Goal: Download file/media

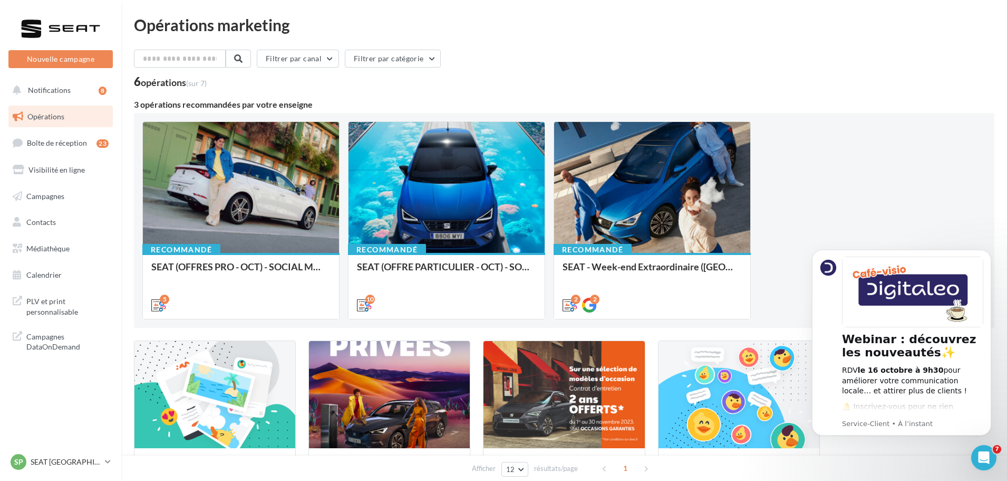
click at [344, 24] on div "Opérations marketing" at bounding box center [564, 25] width 861 height 16
click at [13, 381] on nav "Nouvelle campagne Nouvelle campagne Notifications 8 Opérations Boîte de récepti…" at bounding box center [60, 240] width 121 height 481
click at [68, 246] on span "Médiathèque" at bounding box center [47, 248] width 43 height 9
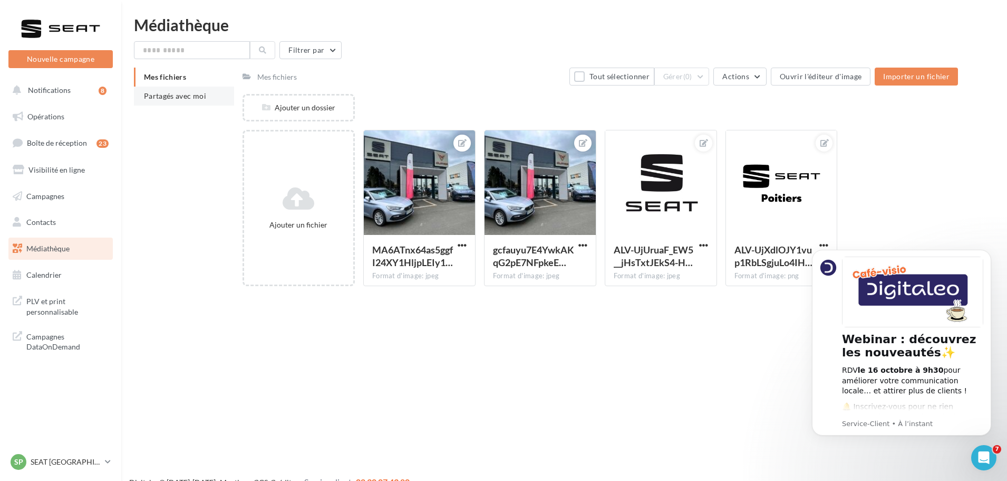
click at [200, 98] on span "Partagés avec moi" at bounding box center [175, 95] width 62 height 9
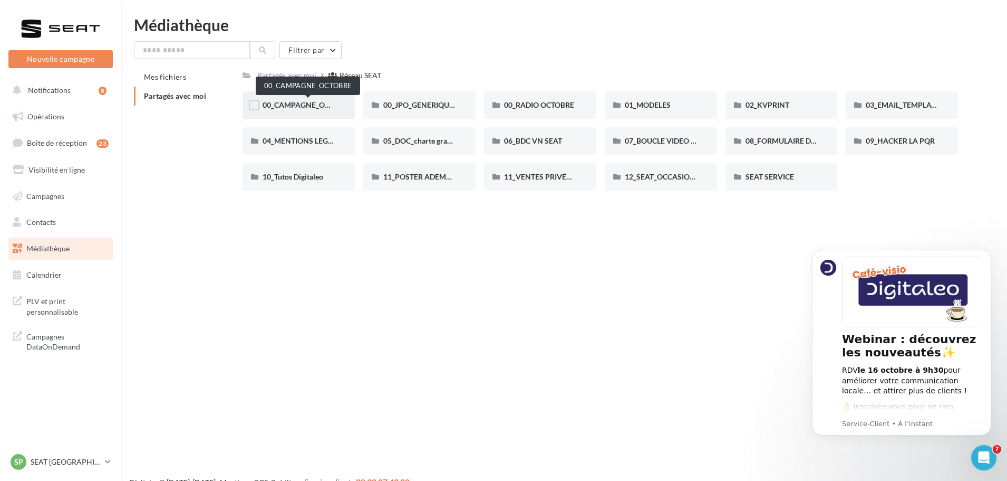
click at [289, 102] on span "00_CAMPAGNE_OCTOBRE" at bounding box center [308, 104] width 90 height 9
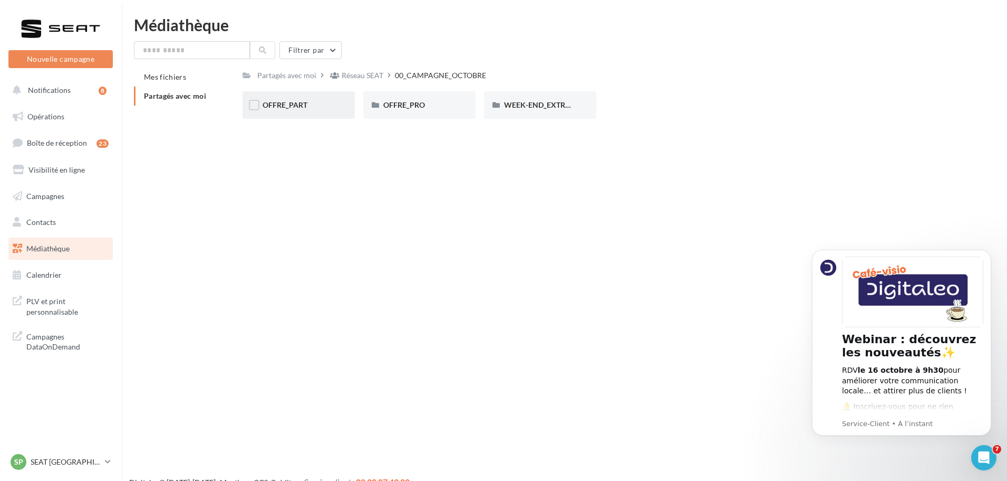
click at [328, 115] on div "OFFRE_PART" at bounding box center [299, 104] width 112 height 27
click at [282, 106] on span "ARONA" at bounding box center [276, 104] width 27 height 9
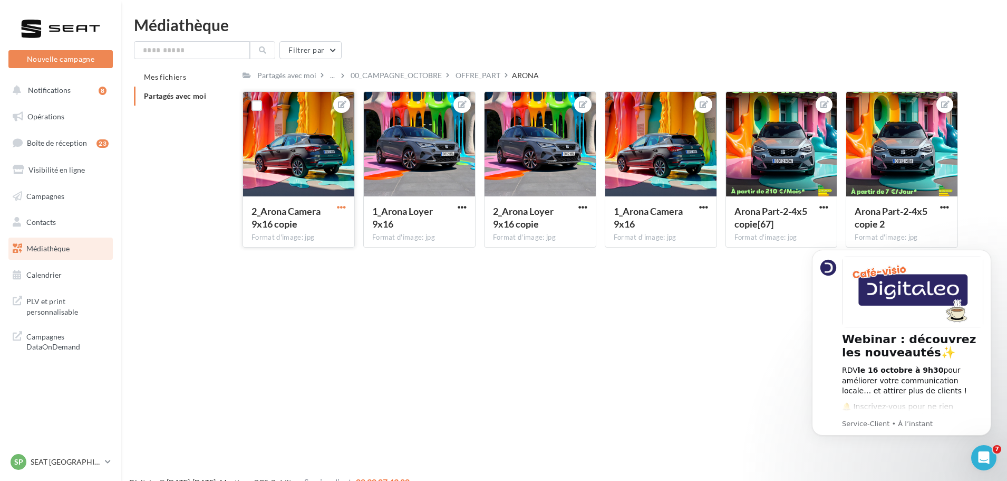
click at [338, 207] on span "button" at bounding box center [341, 207] width 9 height 9
click at [289, 251] on button "Télécharger" at bounding box center [292, 255] width 111 height 27
click at [455, 207] on div "1_Arona Loyer 9x16 Format d'image: jpg" at bounding box center [419, 169] width 112 height 156
click at [464, 206] on span "button" at bounding box center [462, 207] width 9 height 9
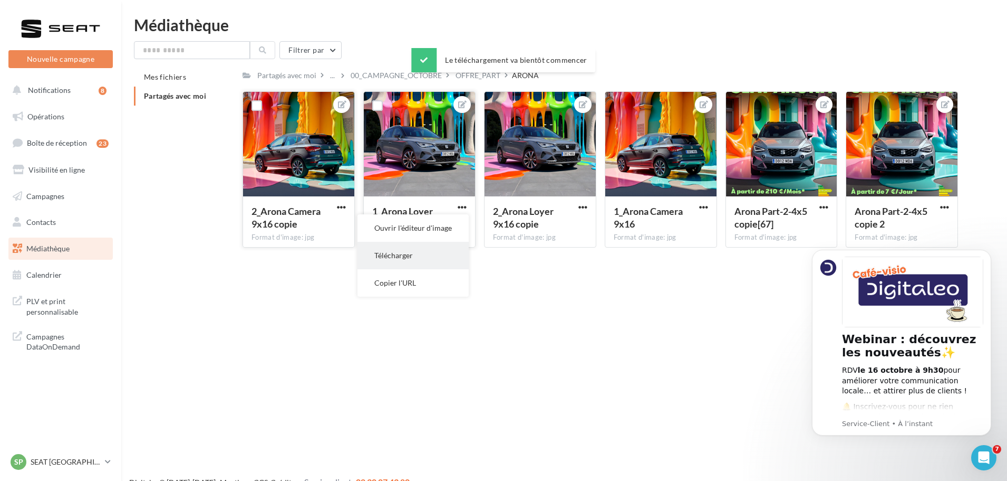
click at [445, 245] on button "Télécharger" at bounding box center [413, 255] width 111 height 27
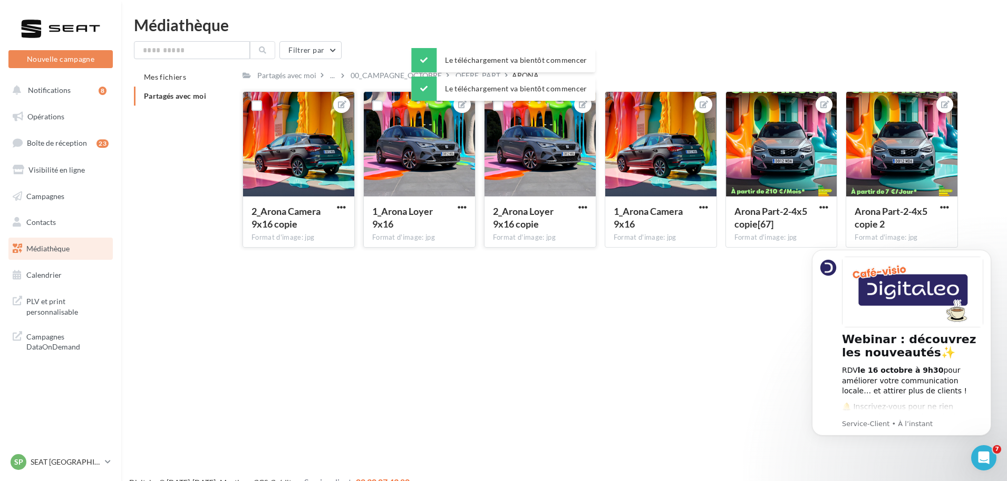
click at [585, 201] on div at bounding box center [583, 206] width 13 height 11
click at [590, 209] on div "2_Arona Loyer 9x16 copie Format d'image: jpg" at bounding box center [540, 221] width 111 height 50
click at [577, 208] on button "button" at bounding box center [583, 208] width 13 height 11
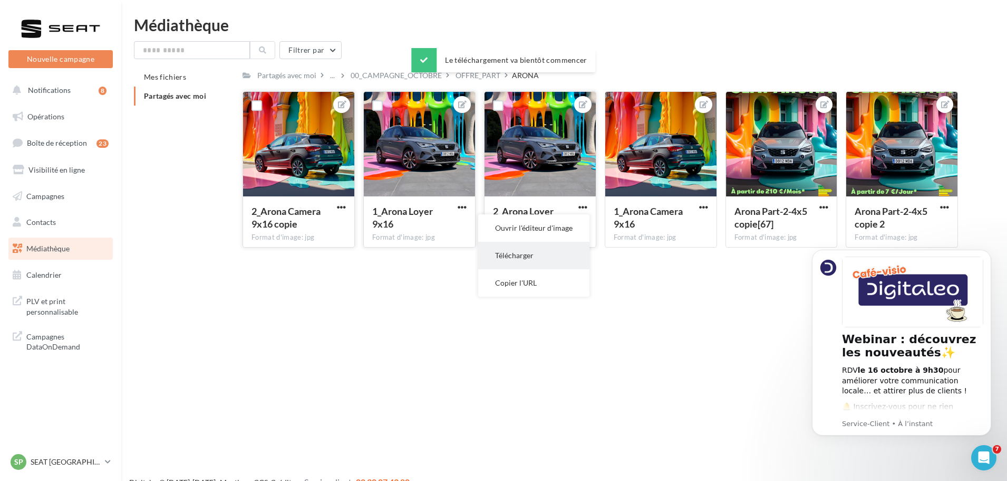
click at [546, 253] on button "Télécharger" at bounding box center [533, 255] width 111 height 27
click at [702, 204] on span "button" at bounding box center [703, 207] width 9 height 9
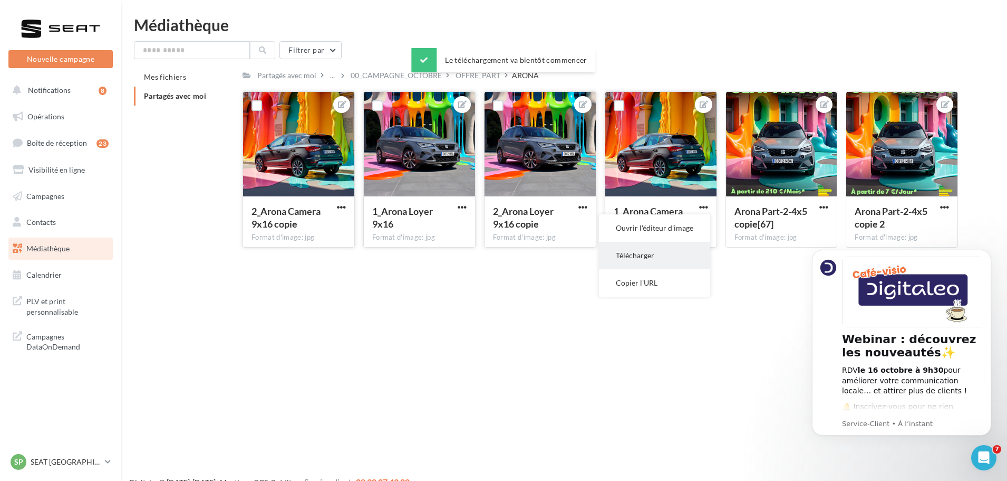
click at [680, 254] on button "Télécharger" at bounding box center [654, 255] width 111 height 27
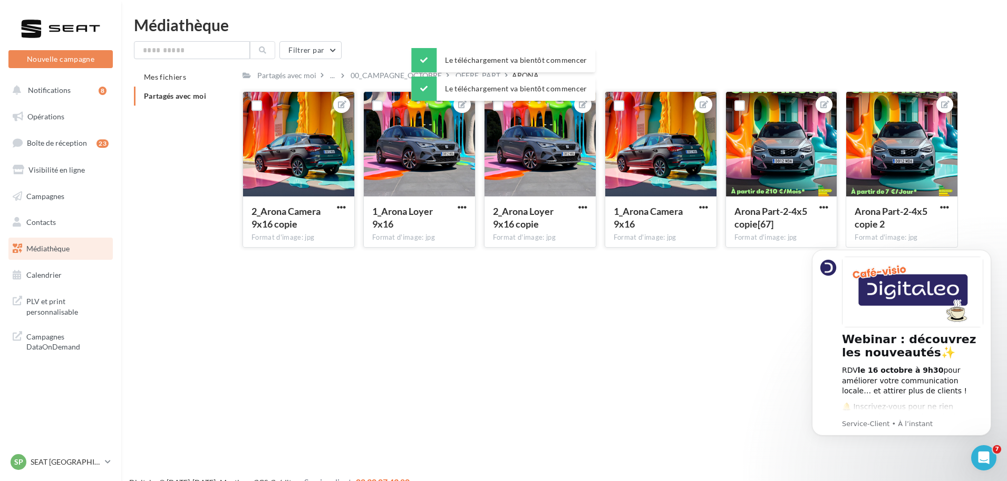
click at [830, 206] on button "button" at bounding box center [824, 208] width 13 height 11
drag, startPoint x: 800, startPoint y: 249, endPoint x: 1554, endPoint y: 492, distance: 792.5
click at [800, 249] on html "Webinar : découvrez les nouveautés✨ RDV le [DATE] 9h30 pour améliorer votre com…" at bounding box center [901, 355] width 211 height 239
click at [755, 256] on button "Télécharger" at bounding box center [774, 255] width 111 height 27
click at [943, 206] on span "button" at bounding box center [944, 207] width 9 height 9
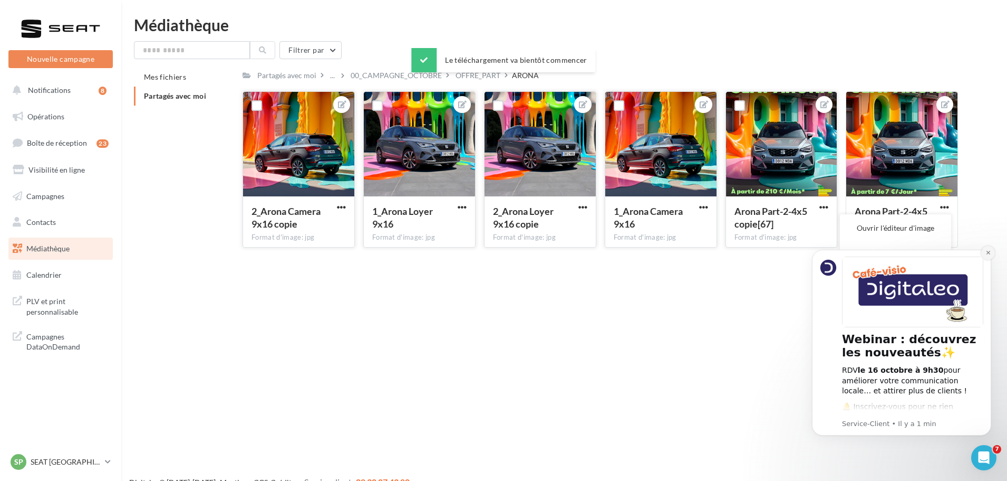
click at [986, 252] on icon "Dismiss notification" at bounding box center [989, 252] width 6 height 6
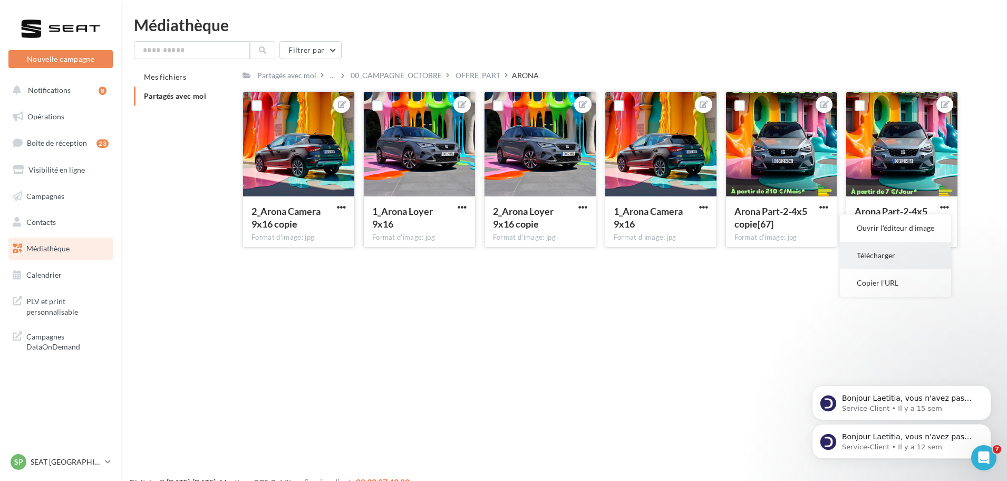
click at [909, 257] on button "Télécharger" at bounding box center [895, 255] width 111 height 27
click at [473, 74] on div "OFFRE_PART" at bounding box center [478, 75] width 45 height 11
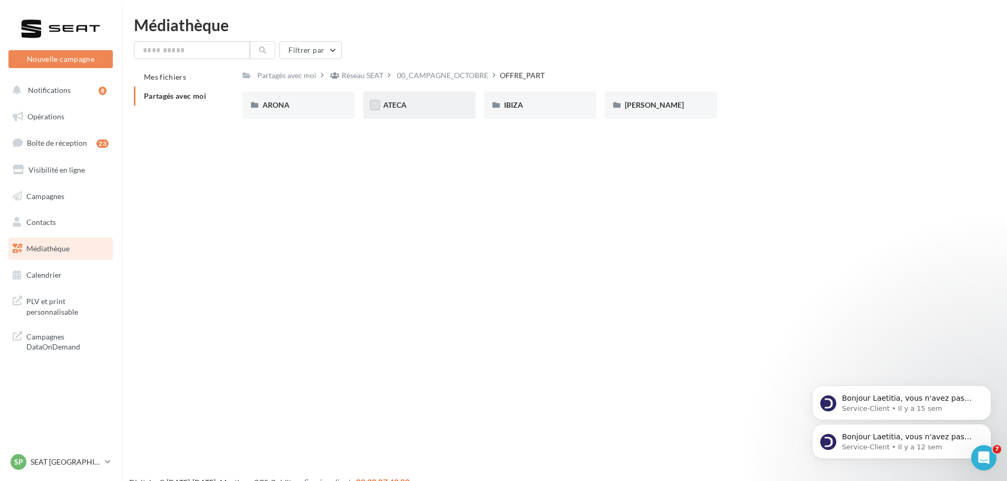
click at [380, 104] on label at bounding box center [375, 105] width 11 height 11
click at [425, 104] on div "ATECA" at bounding box center [419, 105] width 72 height 11
click at [424, 104] on div "ATECA" at bounding box center [419, 105] width 72 height 11
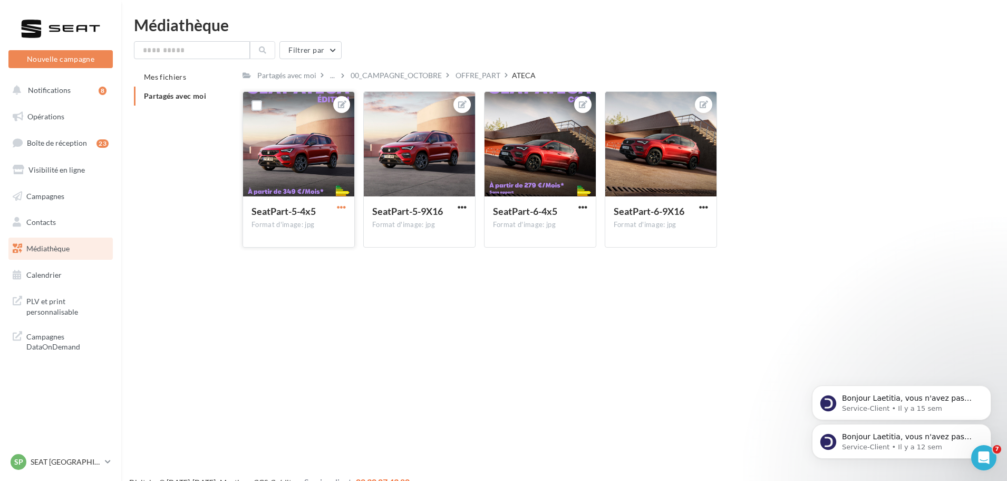
click at [341, 206] on span "button" at bounding box center [341, 207] width 9 height 9
click at [313, 256] on button "Télécharger" at bounding box center [292, 255] width 111 height 27
click at [459, 206] on span "button" at bounding box center [462, 207] width 9 height 9
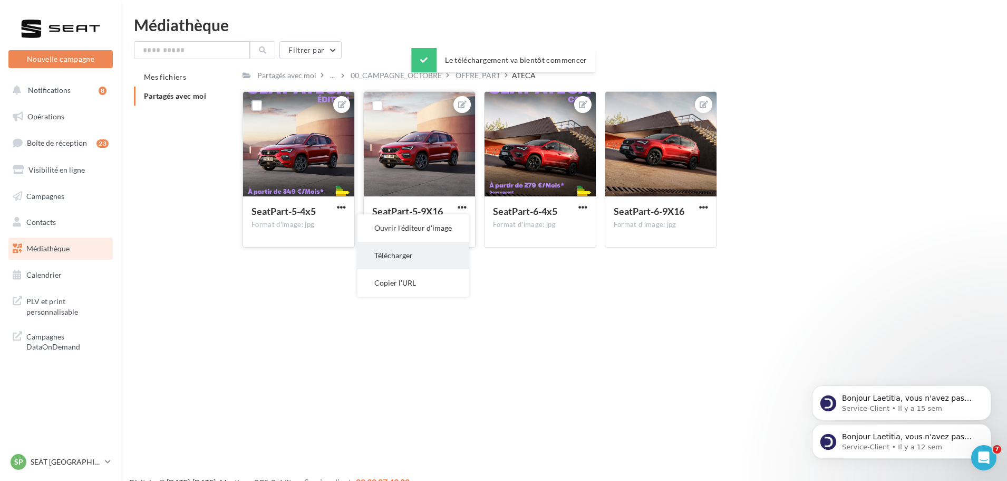
click at [431, 261] on button "Télécharger" at bounding box center [413, 255] width 111 height 27
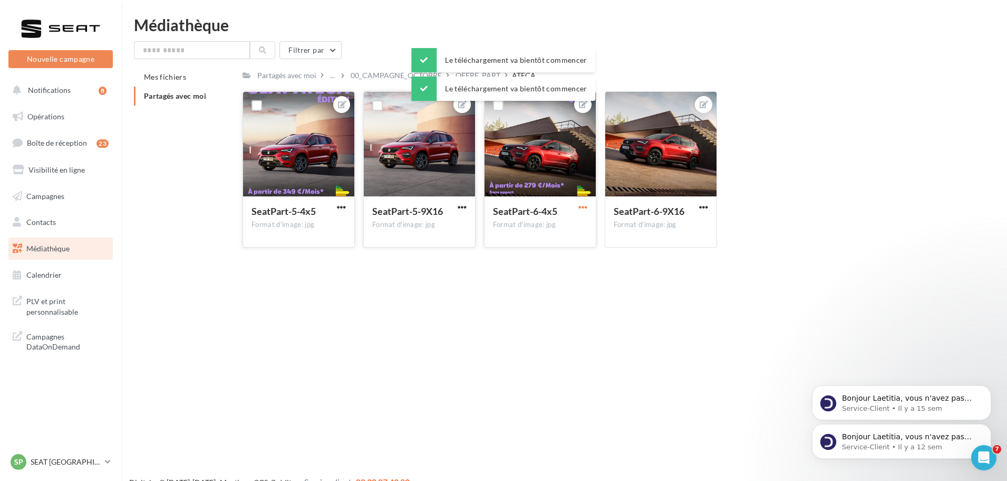
click at [583, 205] on span "button" at bounding box center [583, 207] width 9 height 9
click at [553, 261] on button "Télécharger" at bounding box center [533, 255] width 111 height 27
click at [701, 208] on span "button" at bounding box center [703, 207] width 9 height 9
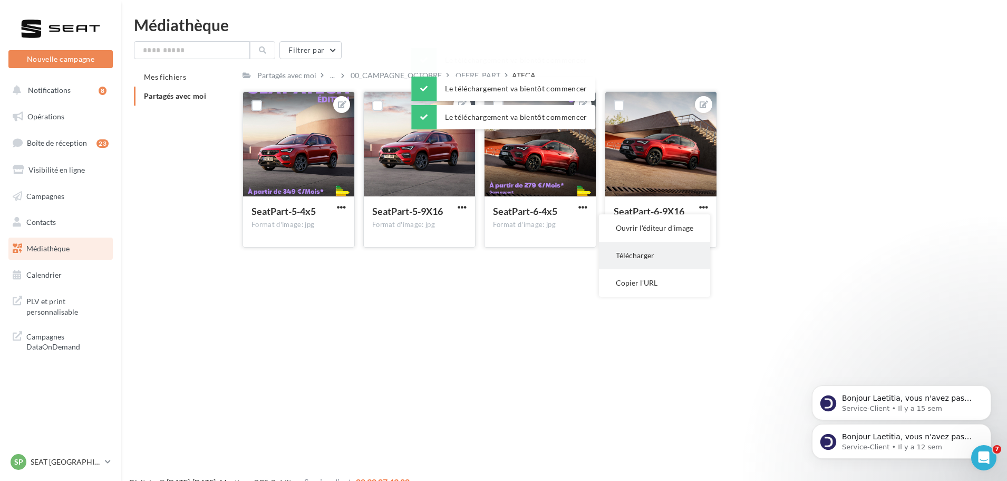
click at [657, 261] on button "Télécharger" at bounding box center [654, 255] width 111 height 27
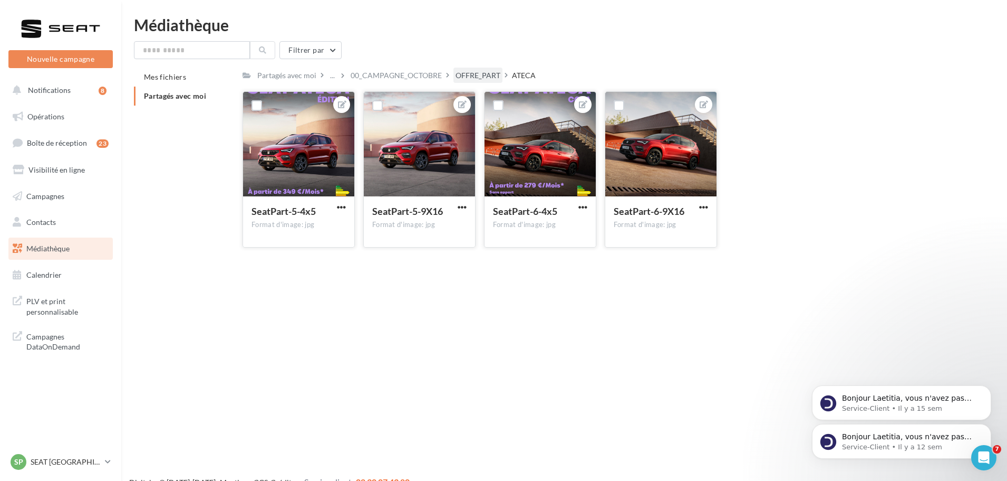
click at [493, 74] on div "OFFRE_PART" at bounding box center [478, 75] width 45 height 11
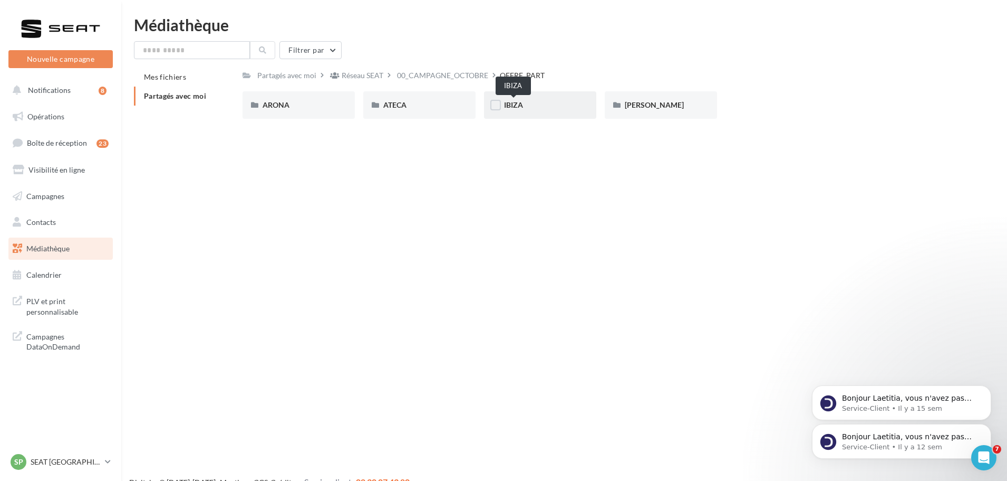
click at [515, 107] on span "IBIZA" at bounding box center [513, 104] width 19 height 9
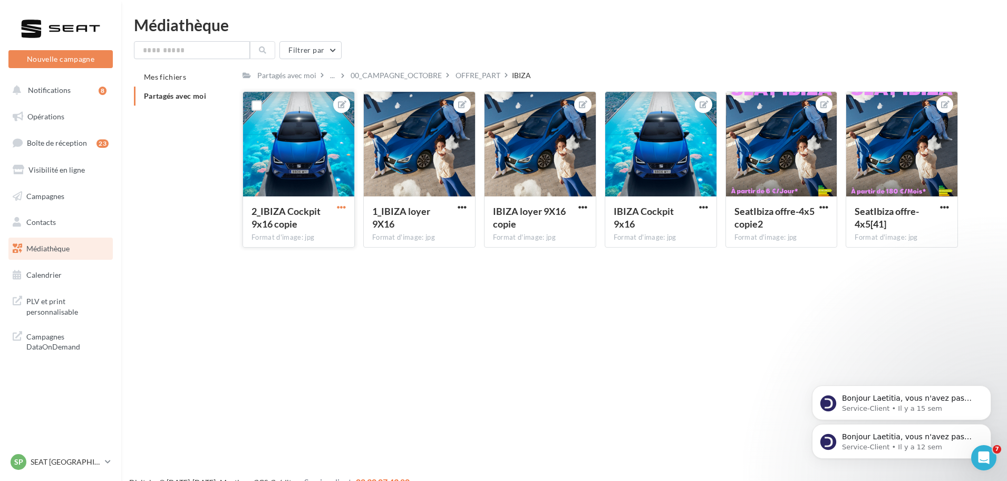
click at [341, 204] on span "button" at bounding box center [341, 207] width 9 height 9
click at [306, 246] on button "Télécharger" at bounding box center [292, 255] width 111 height 27
click at [465, 206] on span "button" at bounding box center [462, 207] width 9 height 9
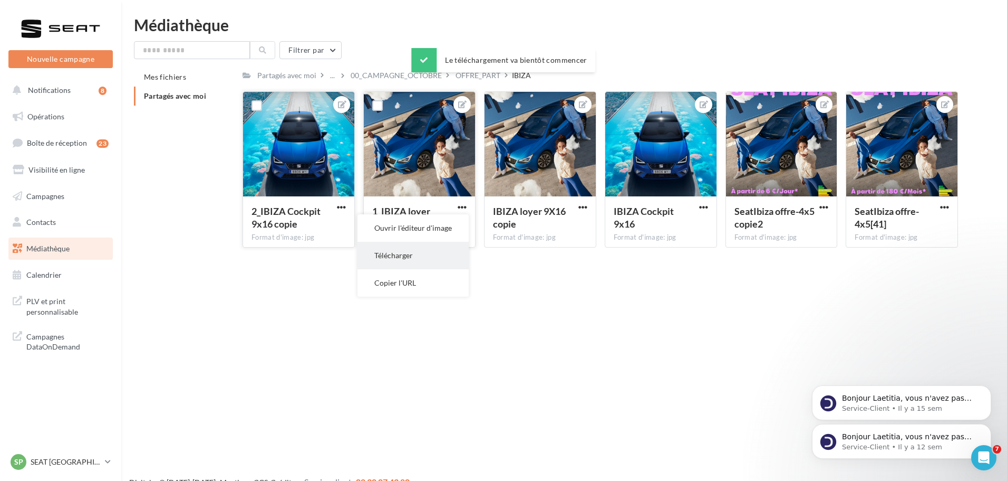
click at [436, 245] on button "Télécharger" at bounding box center [413, 255] width 111 height 27
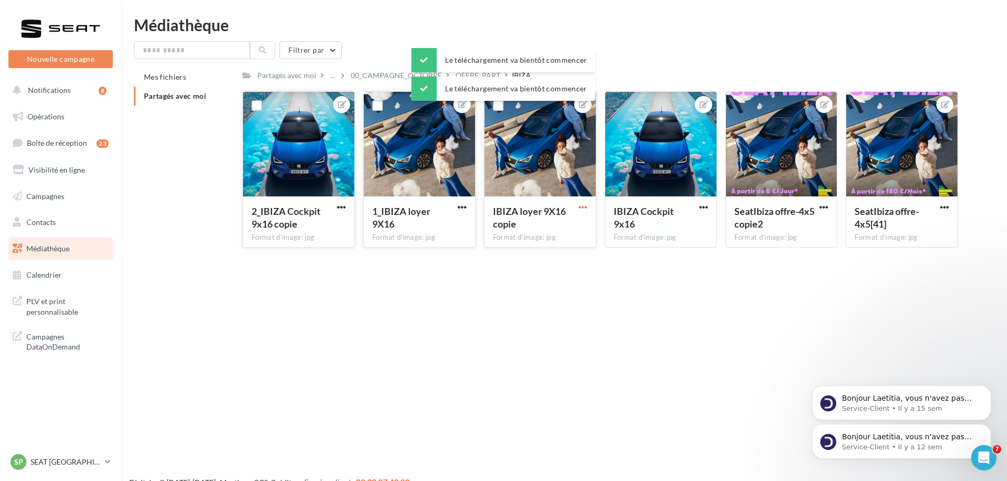
click at [586, 206] on span "button" at bounding box center [583, 207] width 9 height 9
click at [561, 259] on button "Télécharger" at bounding box center [533, 255] width 111 height 27
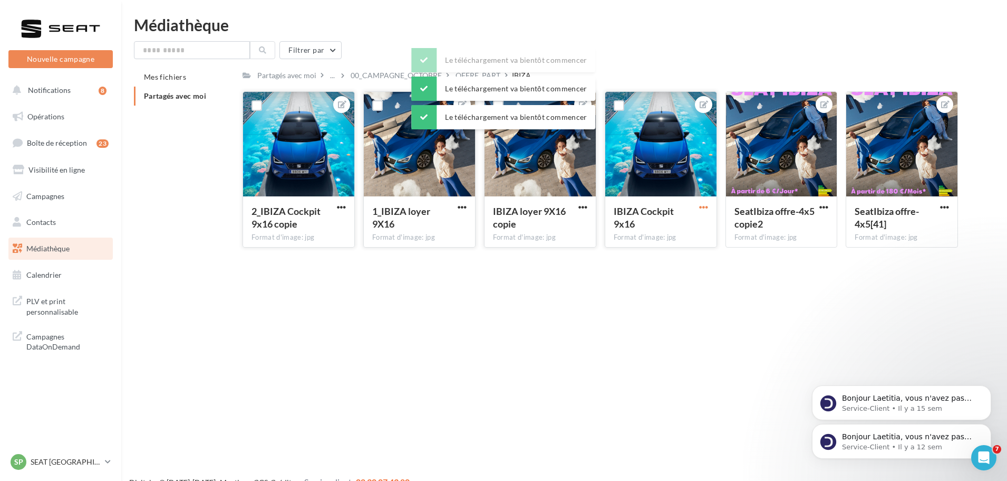
drag, startPoint x: 703, startPoint y: 205, endPoint x: 701, endPoint y: 210, distance: 6.2
click at [703, 205] on span "button" at bounding box center [703, 207] width 9 height 9
click at [671, 257] on button "Télécharger" at bounding box center [654, 255] width 111 height 27
click at [824, 205] on span "button" at bounding box center [824, 207] width 9 height 9
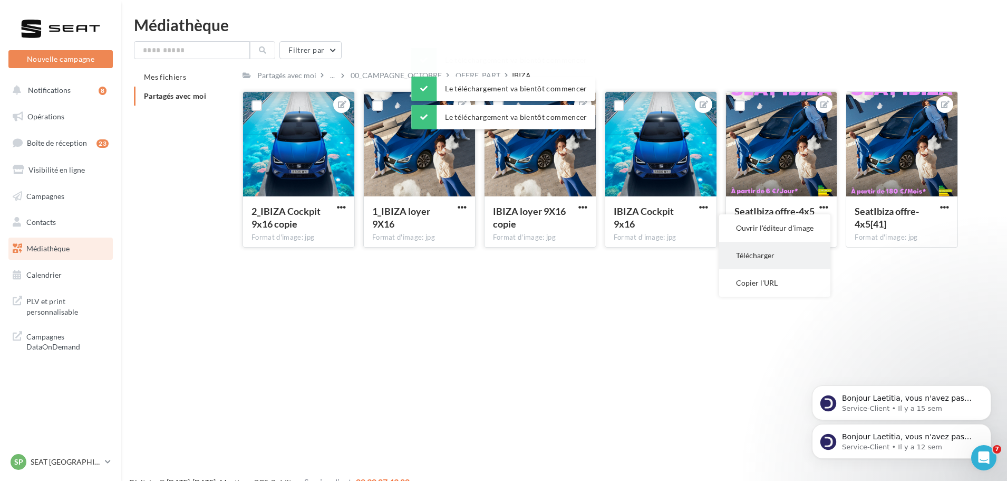
click at [797, 255] on button "Télécharger" at bounding box center [774, 255] width 111 height 27
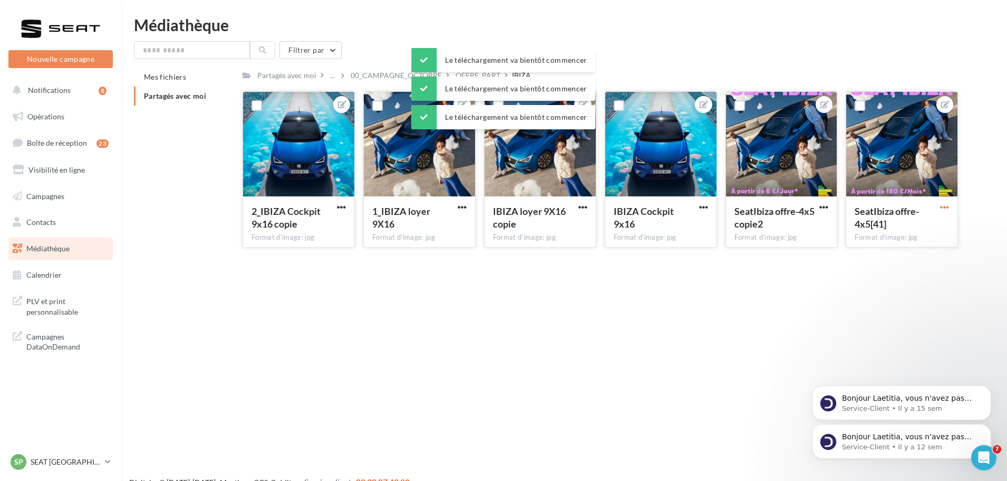
click at [946, 208] on span "button" at bounding box center [944, 207] width 9 height 9
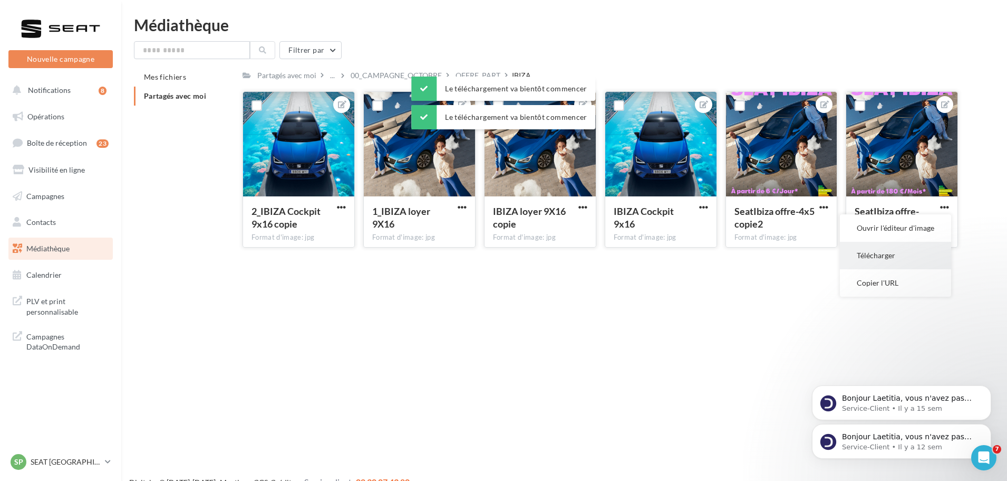
click at [905, 253] on button "Télécharger" at bounding box center [895, 255] width 111 height 27
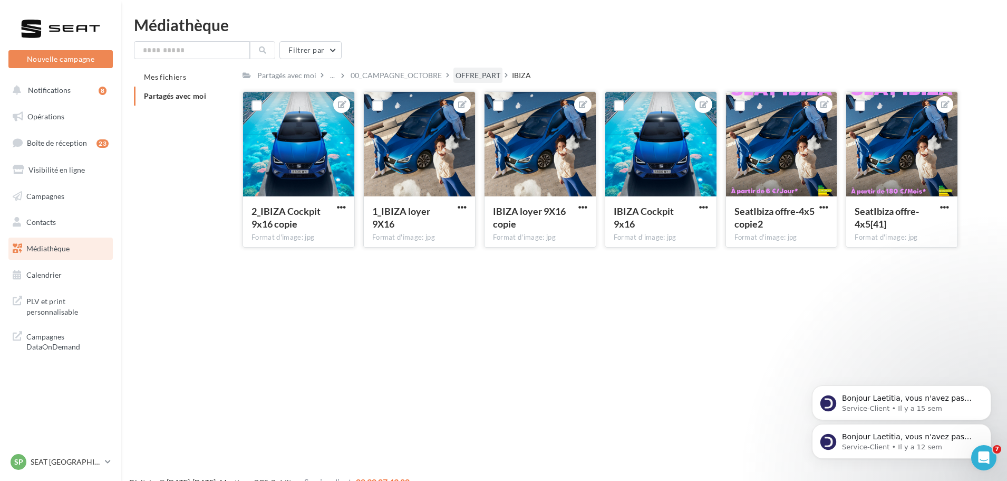
click at [496, 79] on div "OFFRE_PART" at bounding box center [478, 75] width 45 height 11
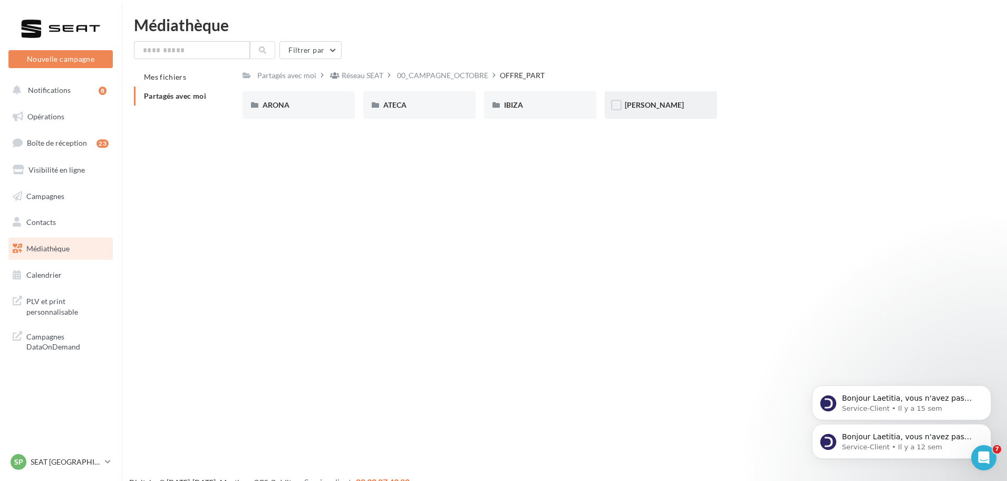
click at [699, 103] on div "[PERSON_NAME]" at bounding box center [661, 104] width 112 height 27
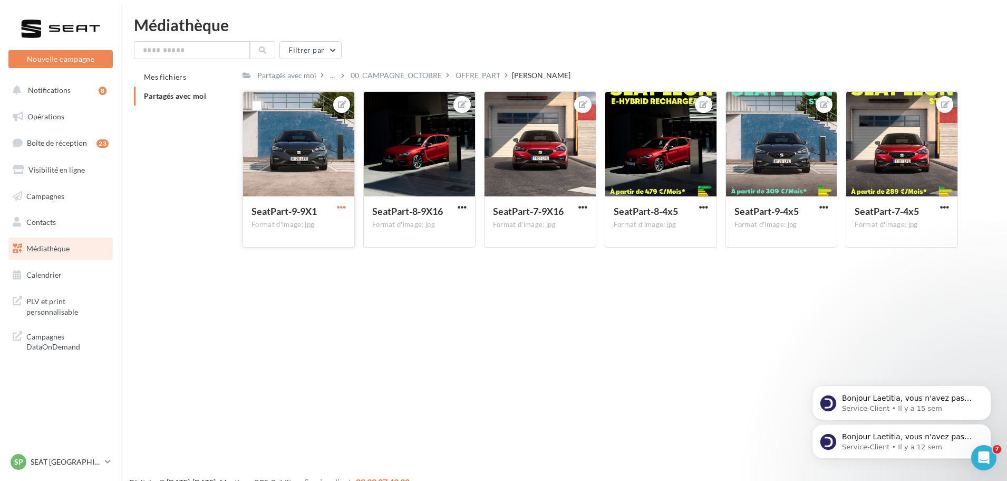
click at [345, 206] on span "button" at bounding box center [341, 207] width 9 height 9
click at [314, 246] on button "Télécharger" at bounding box center [292, 255] width 111 height 27
click at [455, 207] on div "SeatPart-8-9X16 Format d'image: jpg" at bounding box center [419, 169] width 112 height 156
click at [459, 207] on span "button" at bounding box center [462, 207] width 9 height 9
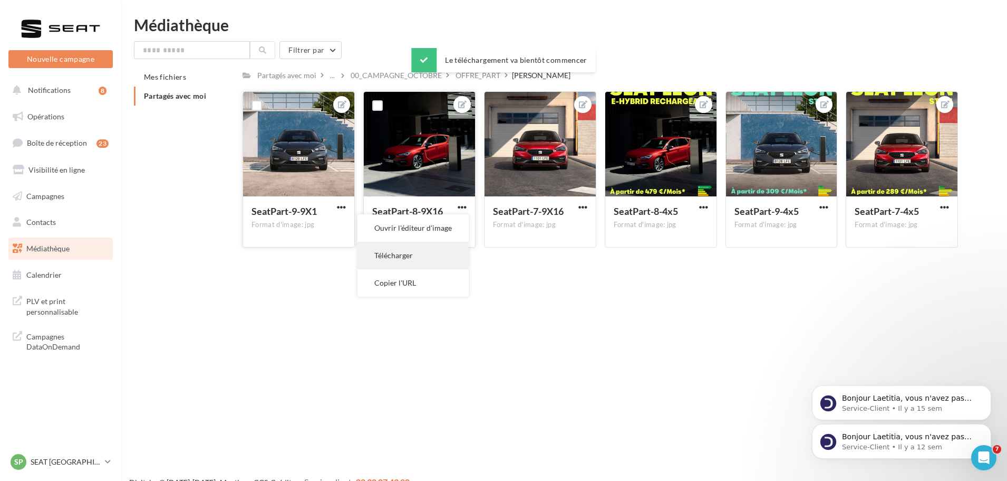
click at [431, 251] on button "Télécharger" at bounding box center [413, 255] width 111 height 27
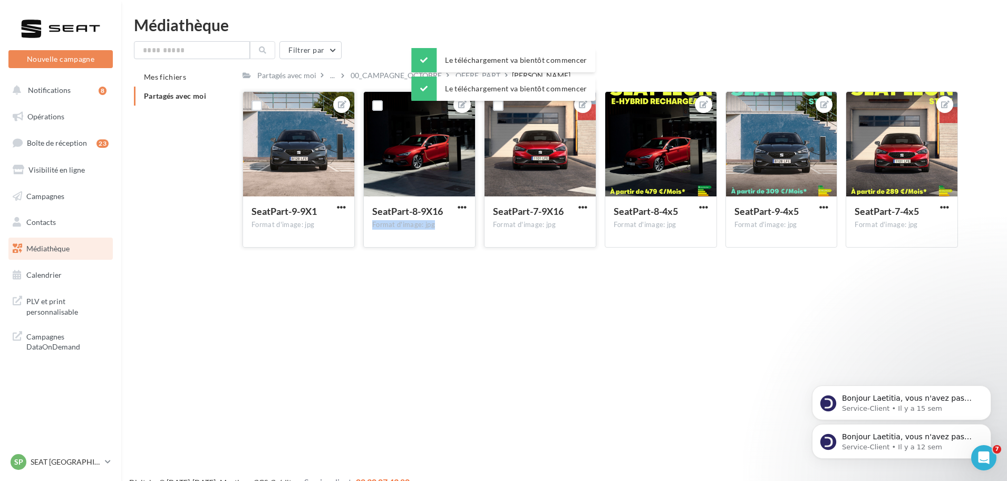
drag, startPoint x: 578, startPoint y: 204, endPoint x: 578, endPoint y: 209, distance: 5.8
click at [579, 204] on span "button" at bounding box center [583, 207] width 9 height 9
click at [554, 252] on button "Télécharger" at bounding box center [533, 255] width 111 height 27
drag, startPoint x: 705, startPoint y: 203, endPoint x: 700, endPoint y: 208, distance: 7.8
click at [705, 203] on span "button" at bounding box center [703, 207] width 9 height 9
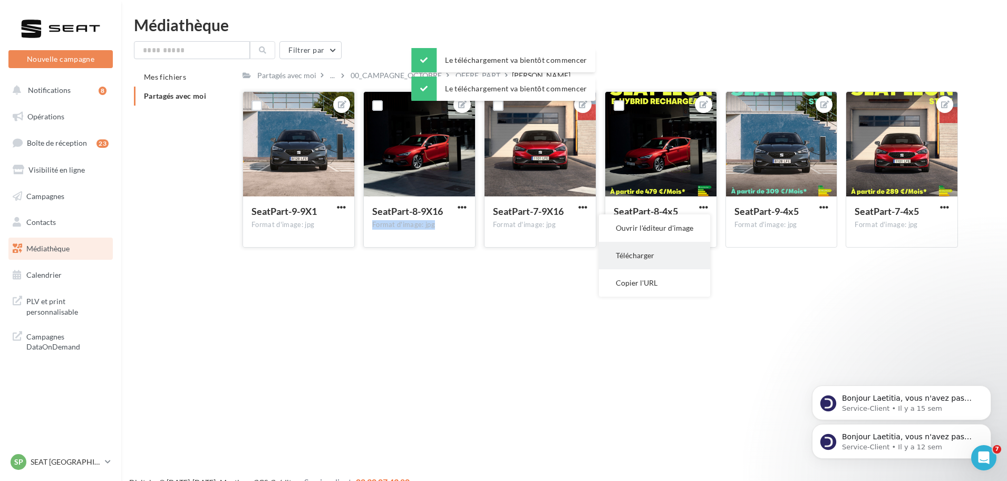
click at [667, 256] on button "Télécharger" at bounding box center [654, 255] width 111 height 27
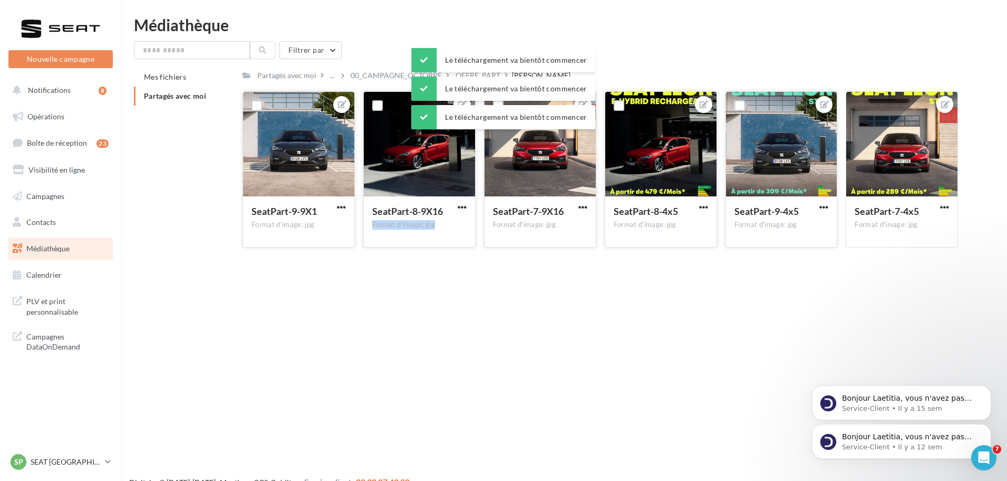
click at [819, 207] on button "button" at bounding box center [824, 208] width 13 height 11
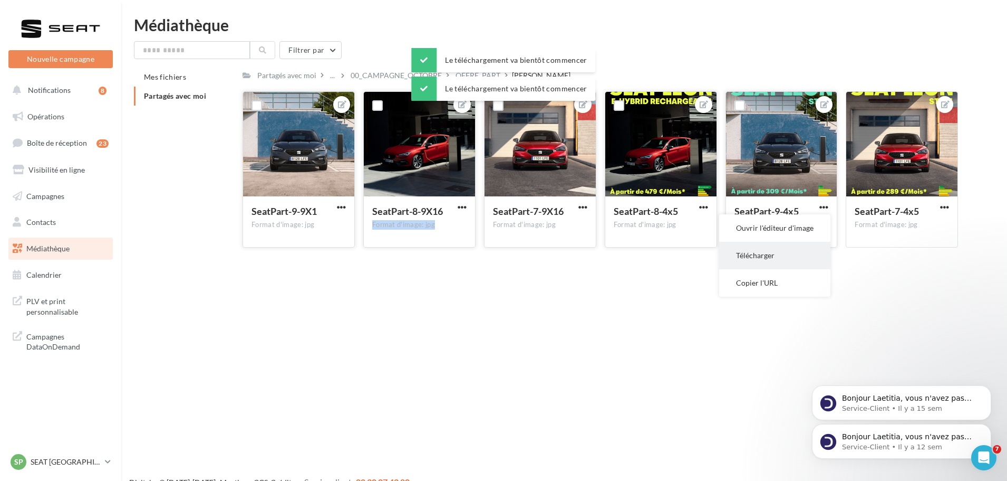
click at [778, 249] on button "Télécharger" at bounding box center [774, 255] width 111 height 27
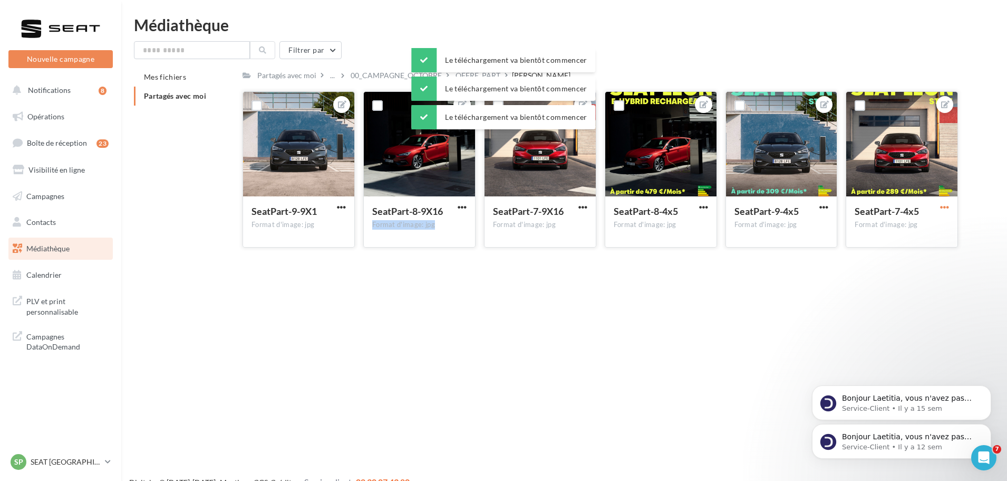
click at [946, 208] on span "button" at bounding box center [944, 207] width 9 height 9
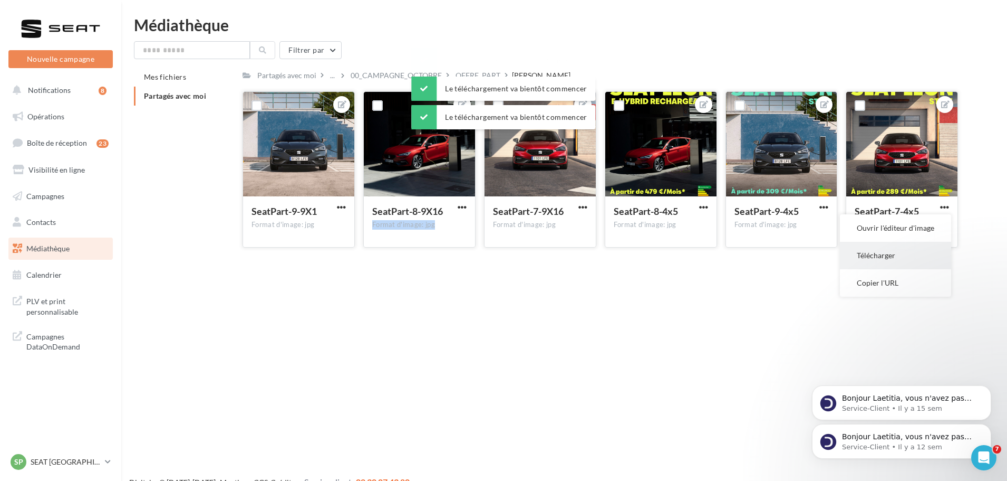
click at [889, 263] on button "Télécharger" at bounding box center [895, 255] width 111 height 27
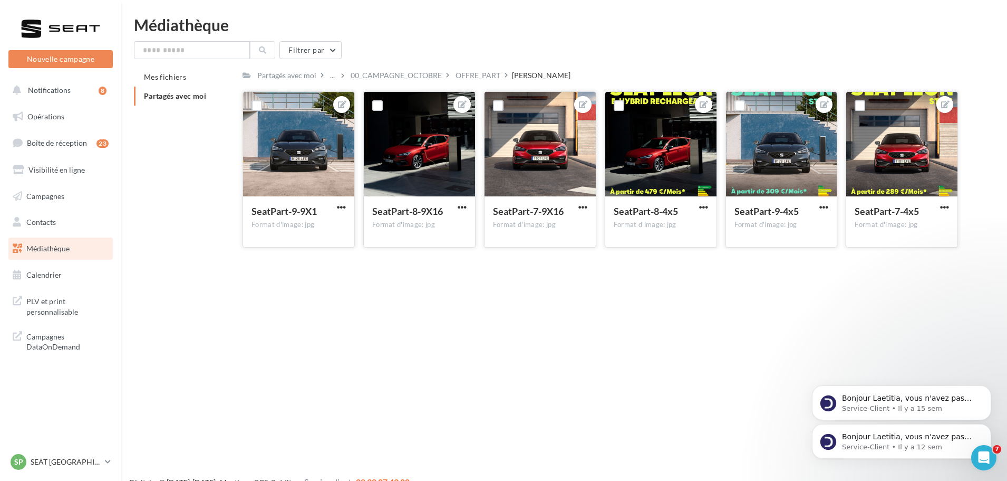
click at [499, 37] on div "Médiathèque Filtrer par Mes fichiers Partagés avec moi Partagés avec moi ... 00…" at bounding box center [564, 136] width 886 height 239
click at [428, 73] on div "00_CAMPAGNE_OCTOBRE" at bounding box center [396, 75] width 91 height 11
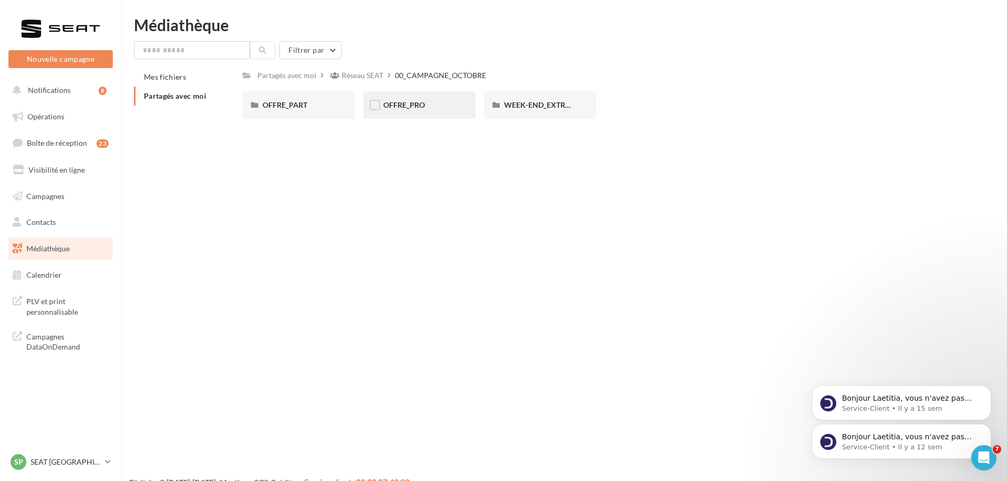
click at [405, 114] on div "OFFRE_PRO" at bounding box center [419, 104] width 112 height 27
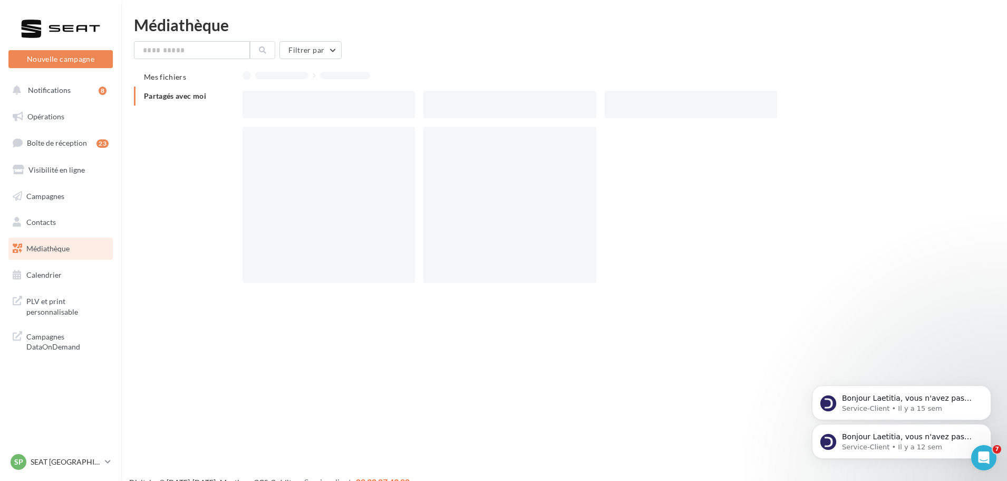
click at [405, 114] on div at bounding box center [329, 104] width 172 height 27
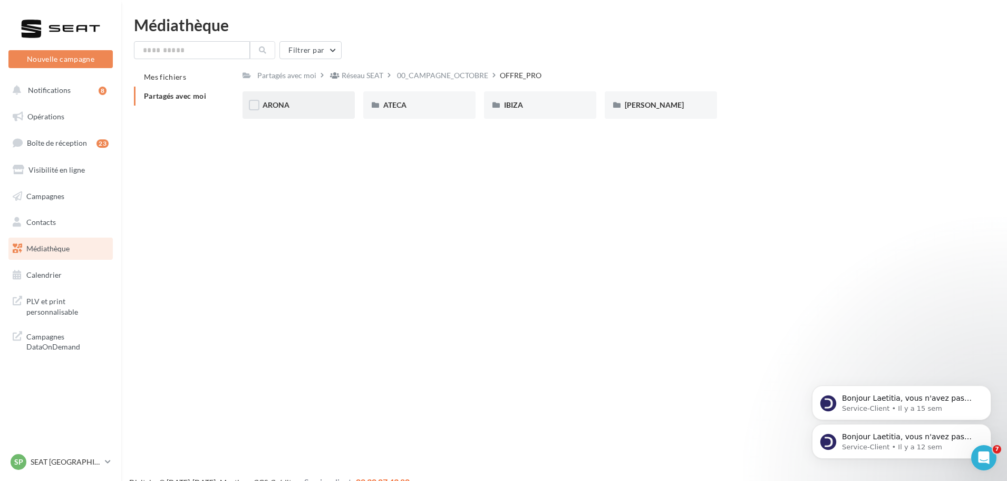
click at [310, 114] on div "ARONA" at bounding box center [299, 104] width 112 height 27
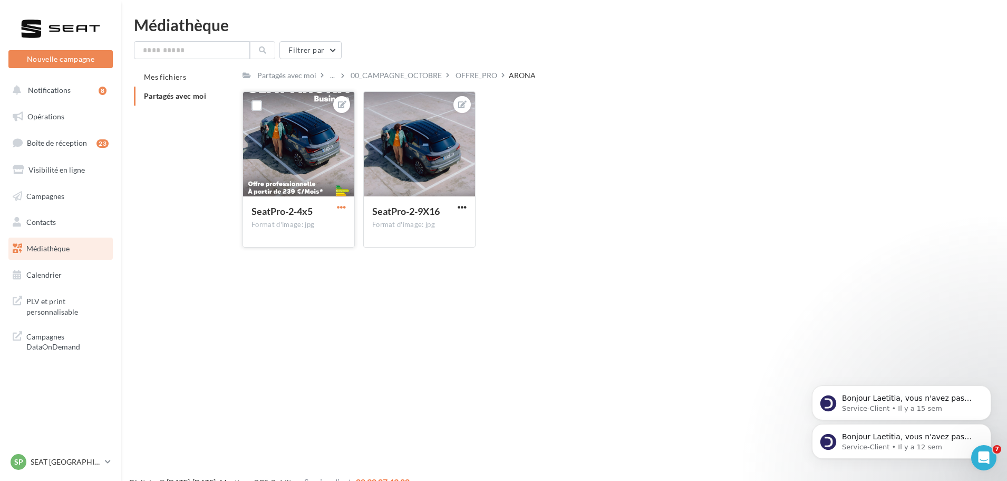
click at [344, 205] on span "button" at bounding box center [341, 207] width 9 height 9
click at [304, 258] on button "Télécharger" at bounding box center [292, 255] width 111 height 27
click at [458, 207] on span "button" at bounding box center [462, 207] width 9 height 9
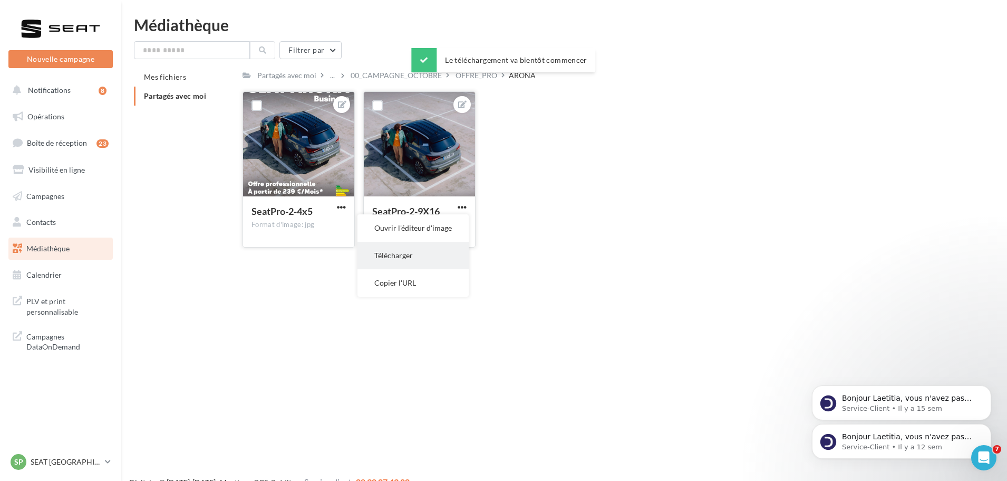
click at [441, 255] on button "Télécharger" at bounding box center [413, 255] width 111 height 27
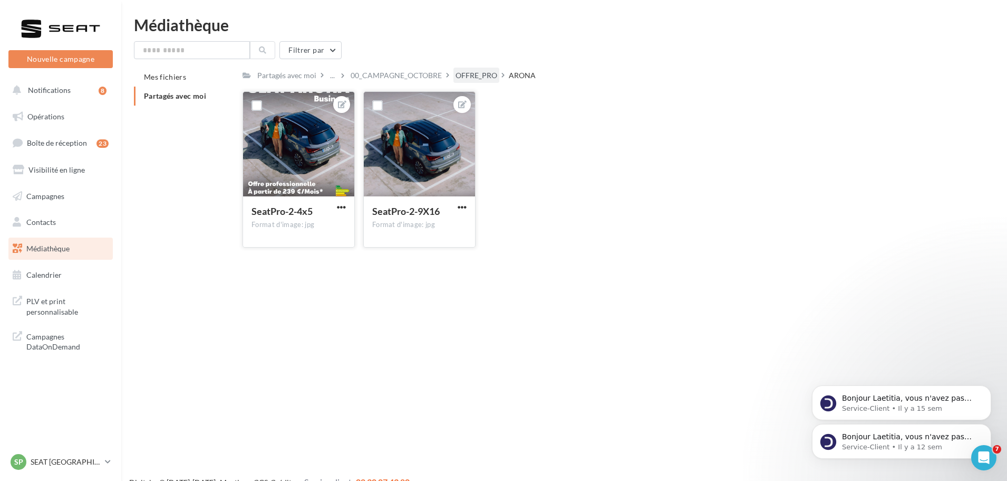
click at [468, 72] on div "OFFRE_PRO" at bounding box center [477, 75] width 42 height 11
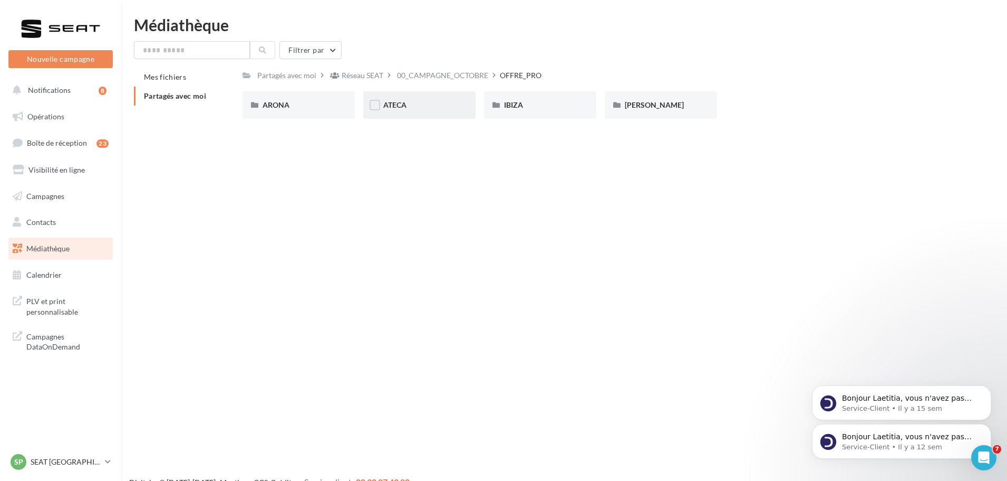
click at [400, 112] on div "ATECA" at bounding box center [419, 104] width 112 height 27
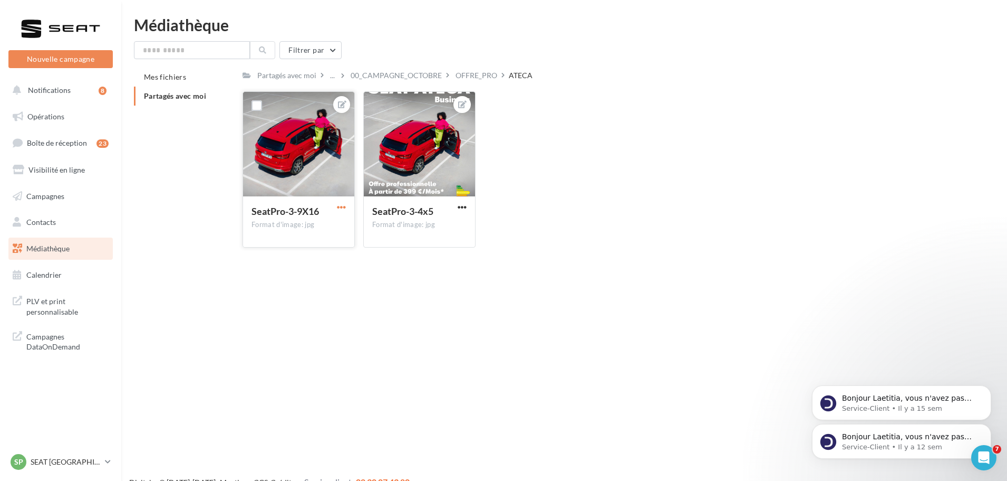
click at [338, 208] on span "button" at bounding box center [341, 207] width 9 height 9
click at [282, 258] on button "Télécharger" at bounding box center [292, 255] width 111 height 27
click at [461, 207] on span "button" at bounding box center [462, 207] width 9 height 9
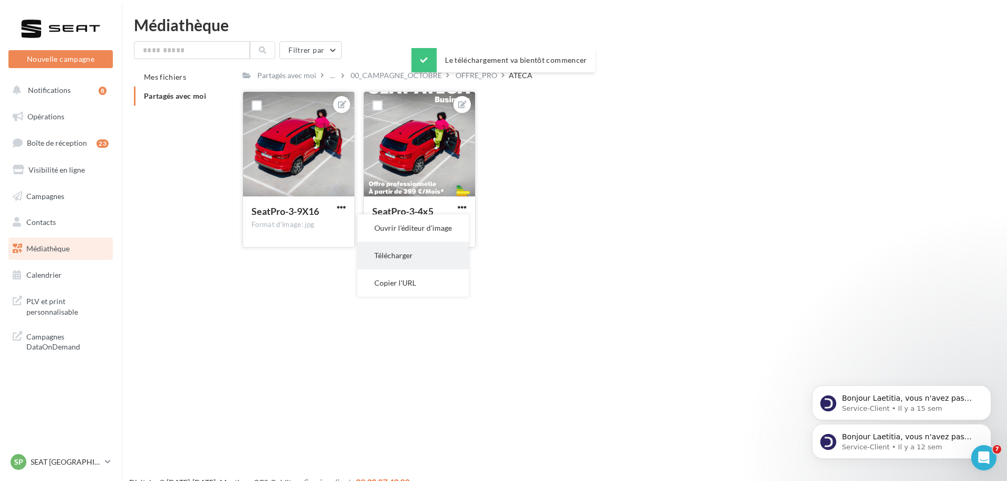
click at [435, 248] on button "Télécharger" at bounding box center [413, 255] width 111 height 27
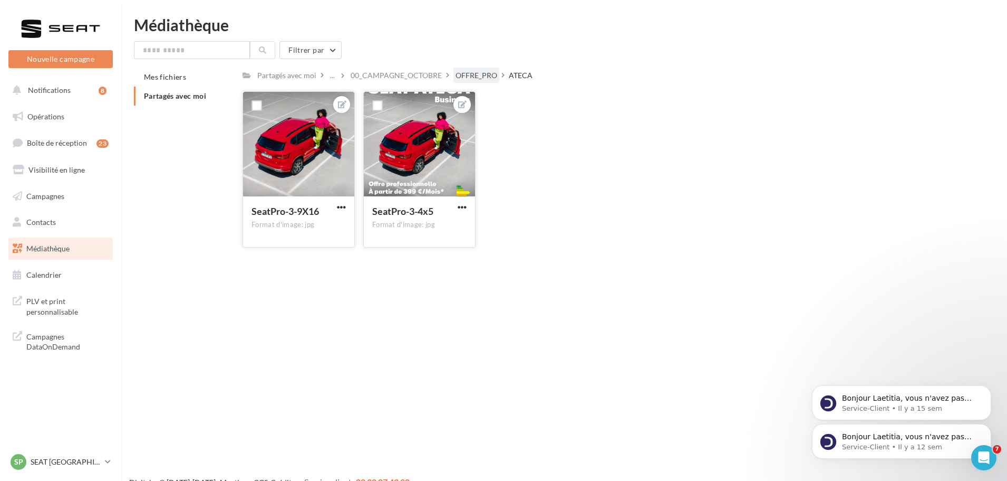
click at [487, 73] on div "OFFRE_PRO" at bounding box center [477, 75] width 42 height 11
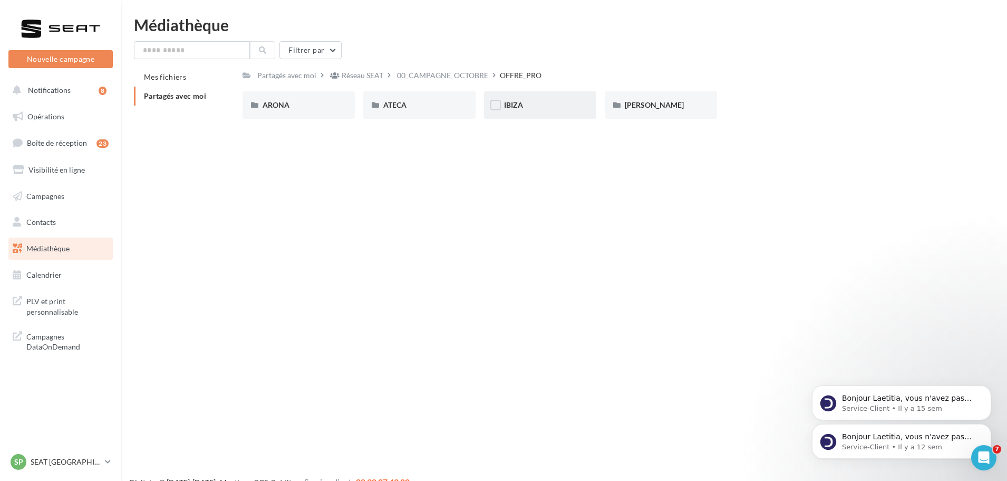
click at [511, 96] on div "IBIZA" at bounding box center [540, 104] width 112 height 27
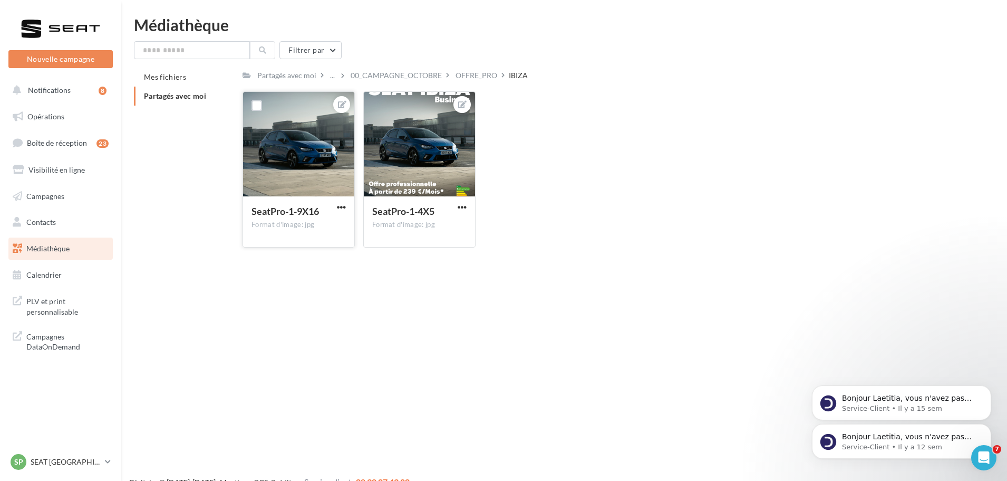
click at [347, 210] on button "button" at bounding box center [341, 208] width 13 height 11
click at [294, 251] on button "Télécharger" at bounding box center [292, 255] width 111 height 27
click at [462, 205] on span "button" at bounding box center [462, 207] width 9 height 9
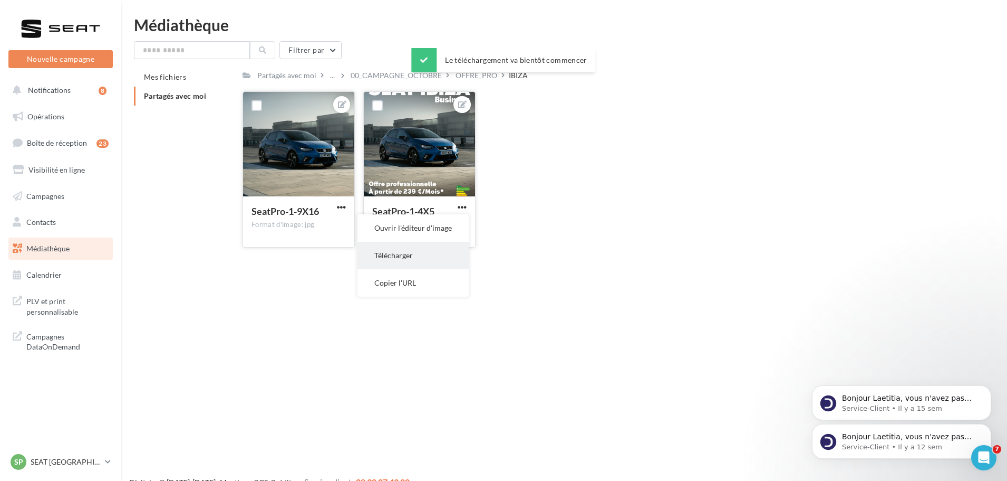
click at [434, 250] on button "Télécharger" at bounding box center [413, 255] width 111 height 27
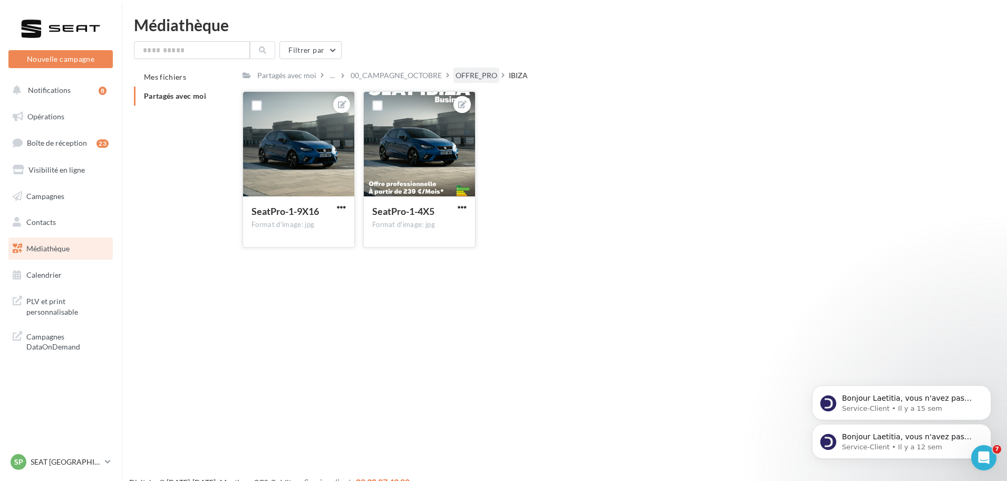
click at [482, 68] on div "OFFRE_PRO" at bounding box center [477, 75] width 46 height 15
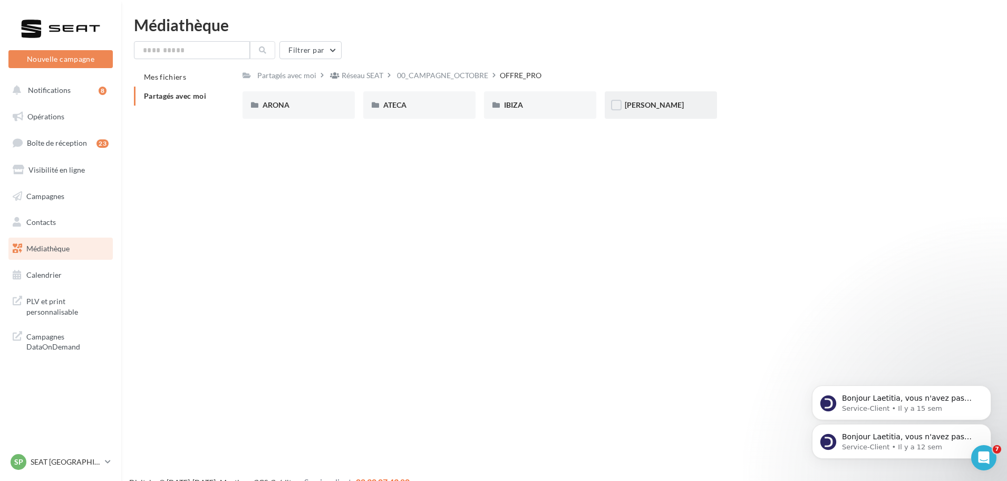
click at [643, 92] on div "[PERSON_NAME]" at bounding box center [661, 104] width 112 height 27
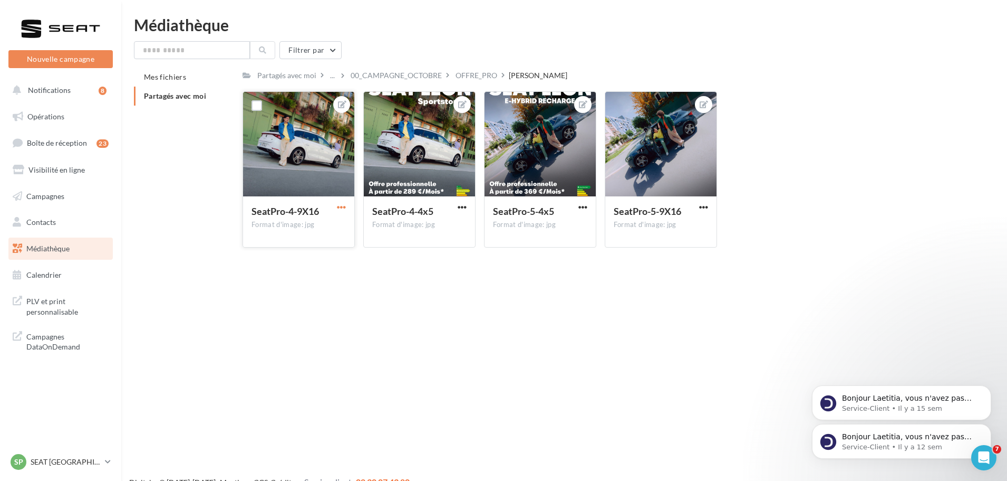
click at [344, 207] on span "button" at bounding box center [341, 207] width 9 height 9
click at [316, 253] on button "Télécharger" at bounding box center [292, 255] width 111 height 27
click at [464, 208] on span "button" at bounding box center [462, 207] width 9 height 9
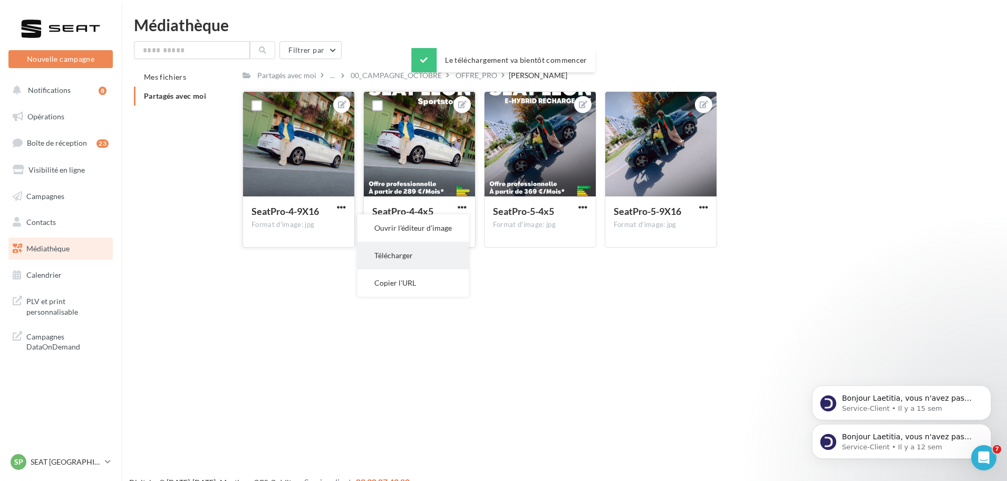
click at [436, 256] on button "Télécharger" at bounding box center [413, 255] width 111 height 27
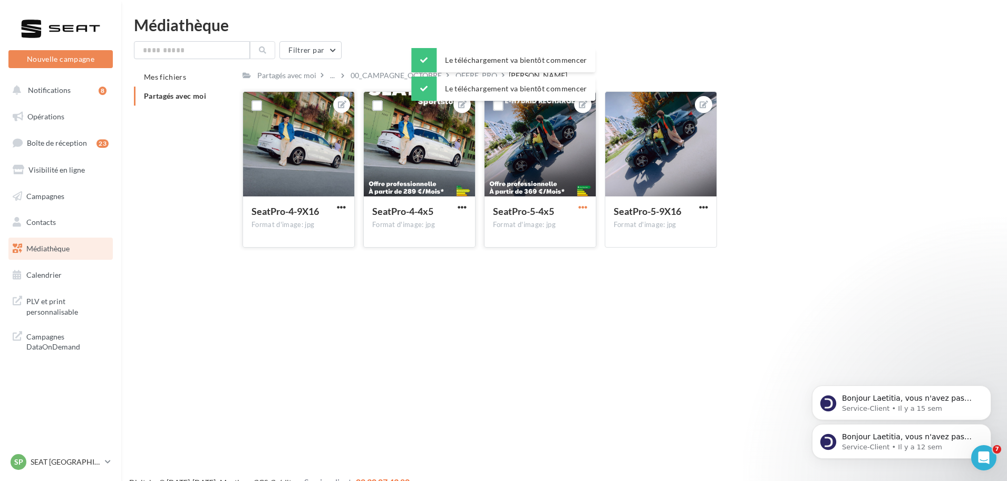
click at [586, 210] on span "button" at bounding box center [583, 207] width 9 height 9
click at [540, 254] on button "Télécharger" at bounding box center [533, 255] width 111 height 27
click at [709, 204] on button "button" at bounding box center [703, 208] width 13 height 11
click at [665, 247] on button "Télécharger" at bounding box center [654, 255] width 111 height 27
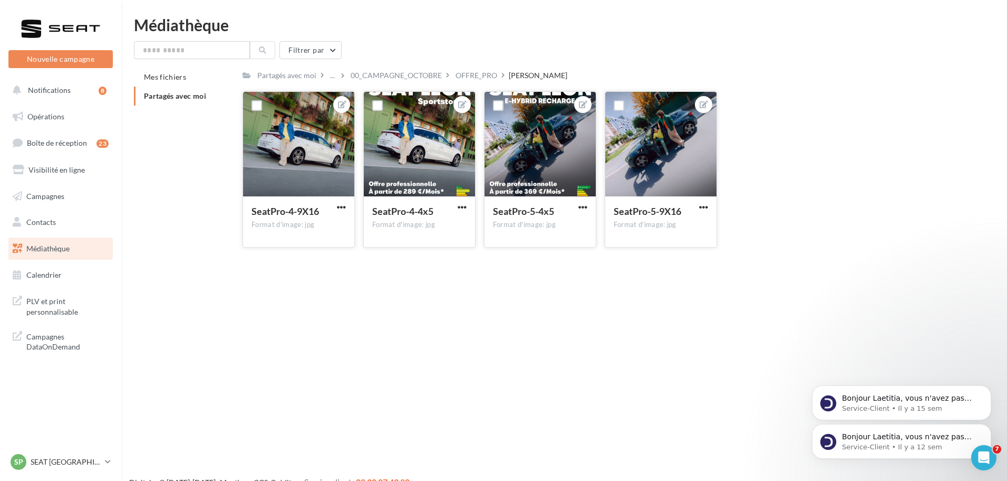
click at [686, 35] on div "Médiathèque Filtrer par Mes fichiers Partagés avec moi Partagés avec moi ... 00…" at bounding box center [564, 136] width 886 height 239
click at [466, 71] on div "OFFRE_PRO" at bounding box center [477, 75] width 42 height 11
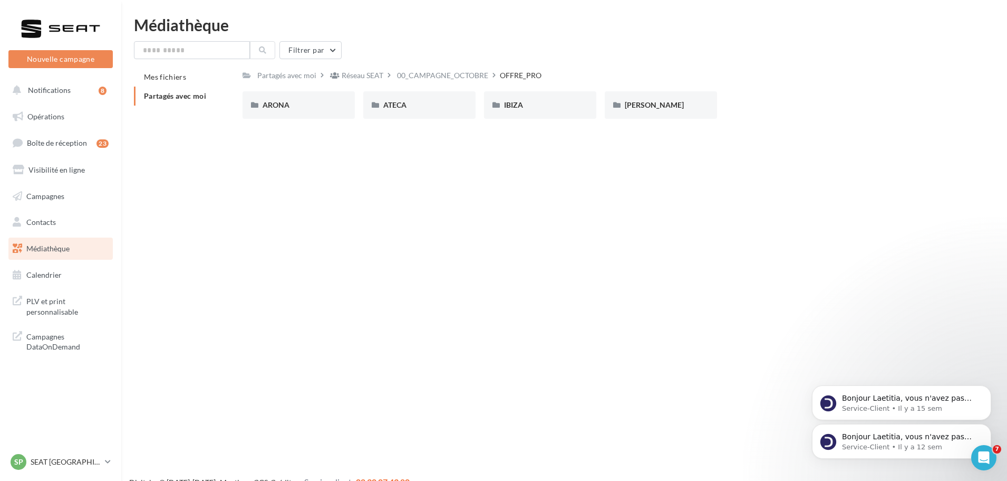
click at [434, 75] on div "00_CAMPAGNE_OCTOBRE" at bounding box center [442, 75] width 91 height 11
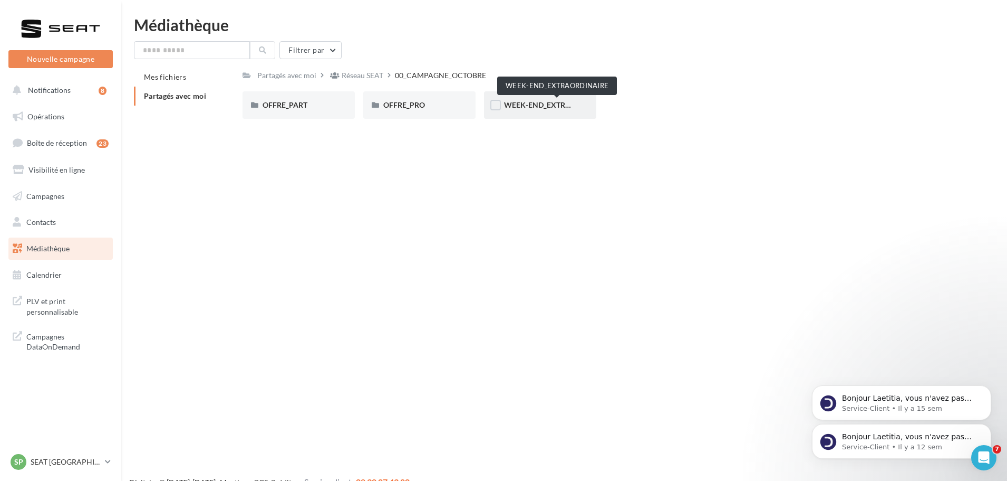
click at [512, 105] on span "WEEK-END_EXTRAORDINAIRE" at bounding box center [557, 104] width 107 height 9
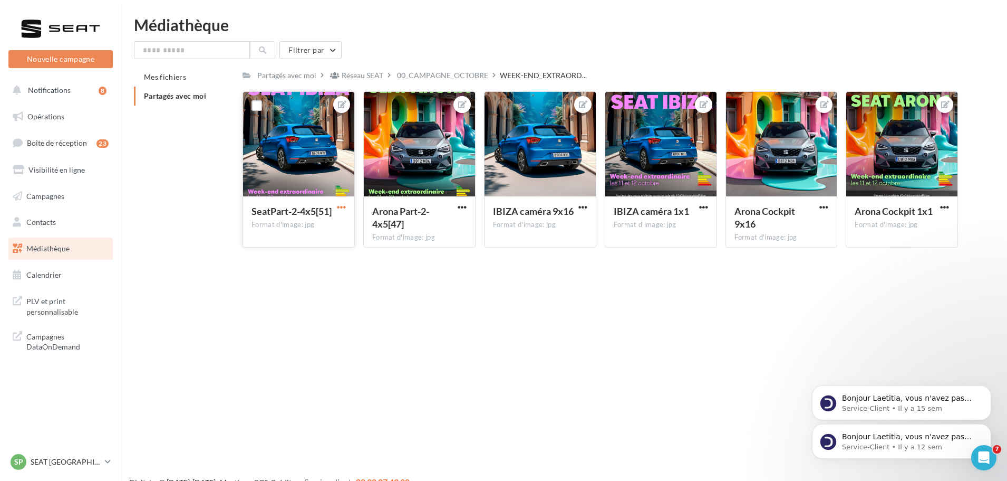
click at [340, 208] on span "button" at bounding box center [341, 207] width 9 height 9
click at [304, 256] on button "Télécharger" at bounding box center [292, 255] width 111 height 27
click at [464, 205] on span "button" at bounding box center [462, 207] width 9 height 9
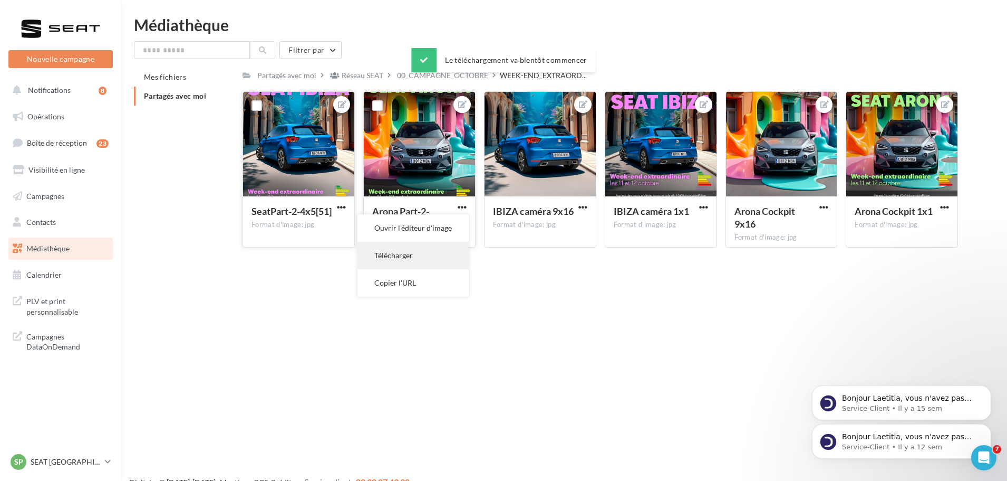
click at [437, 251] on button "Télécharger" at bounding box center [413, 255] width 111 height 27
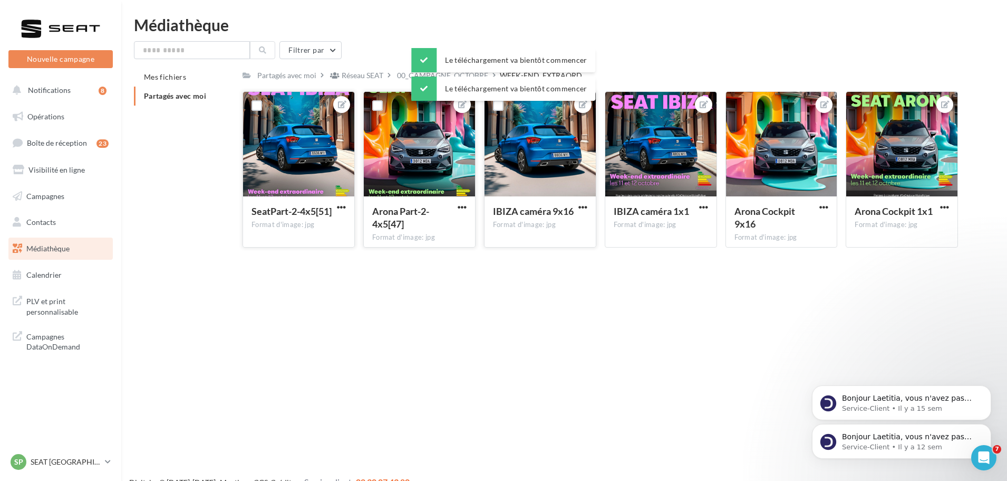
click at [571, 204] on div "IBIZA caméra 9x16 Format d'image: jpg" at bounding box center [540, 221] width 111 height 50
click at [579, 206] on span "button" at bounding box center [583, 207] width 9 height 9
click at [551, 254] on button "Télécharger" at bounding box center [533, 255] width 111 height 27
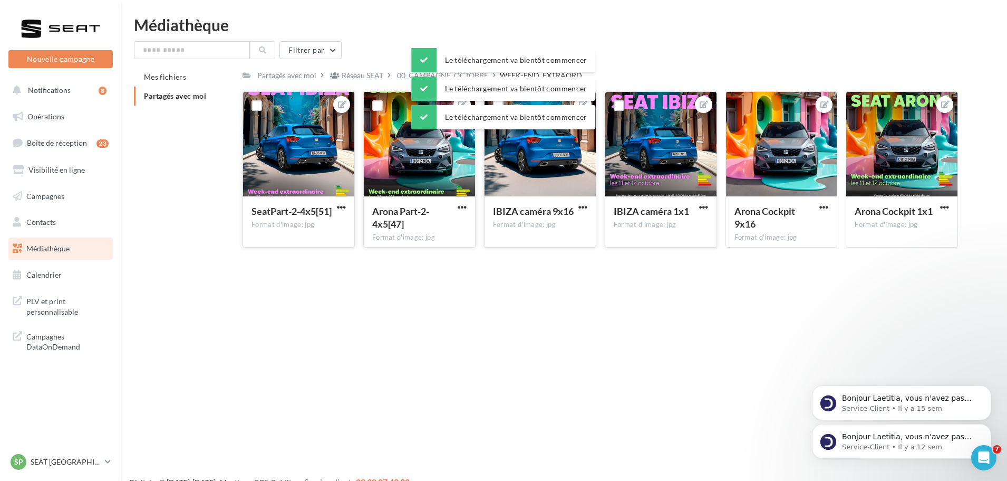
drag, startPoint x: 704, startPoint y: 203, endPoint x: 702, endPoint y: 213, distance: 10.9
click at [704, 203] on span "button" at bounding box center [703, 207] width 9 height 9
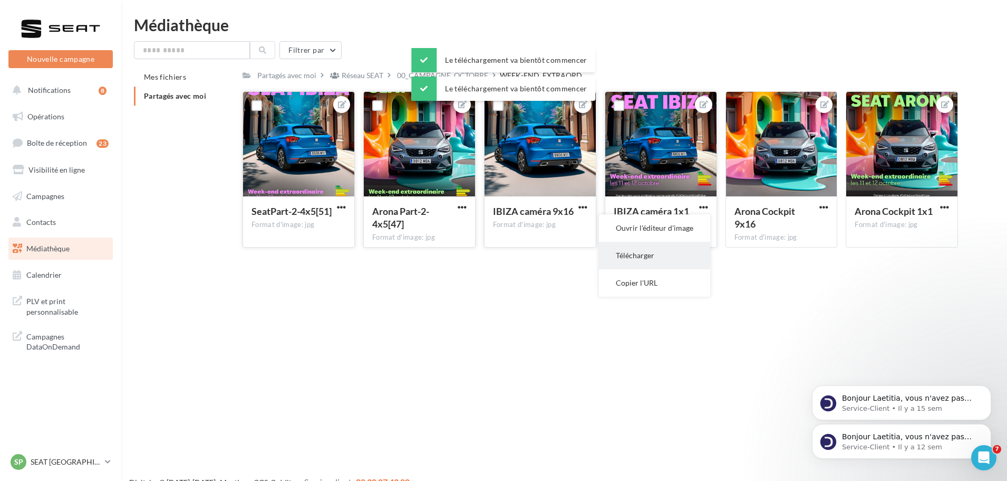
click at [675, 256] on button "Télécharger" at bounding box center [654, 255] width 111 height 27
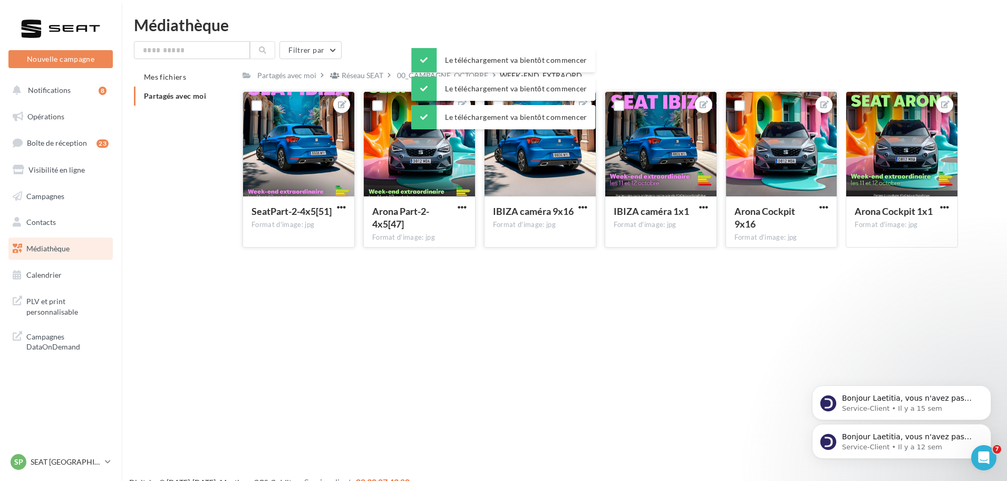
click at [830, 204] on button "button" at bounding box center [824, 208] width 13 height 11
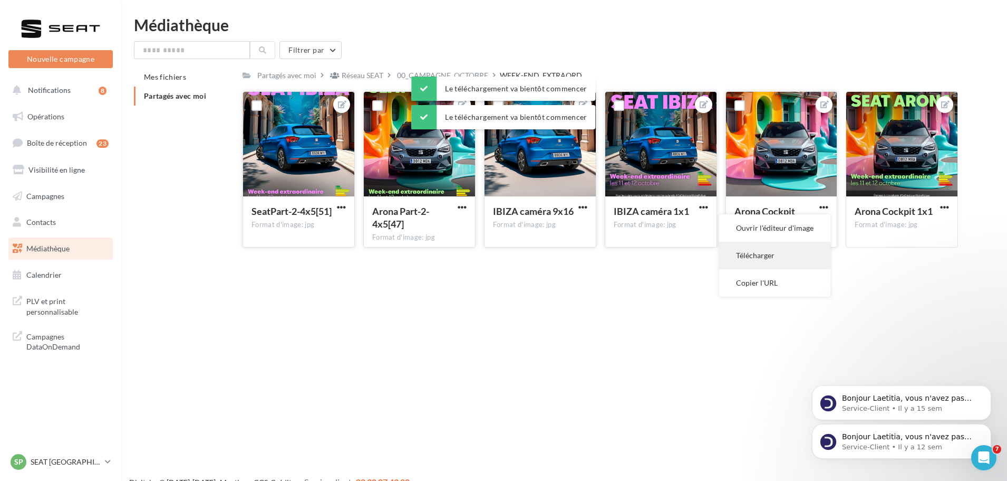
click at [795, 251] on button "Télécharger" at bounding box center [774, 255] width 111 height 27
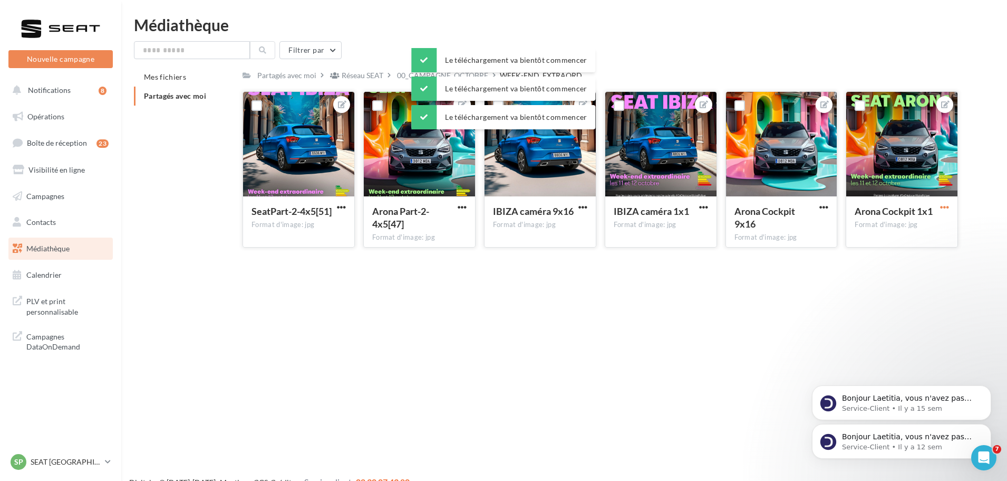
click at [943, 204] on span "button" at bounding box center [944, 207] width 9 height 9
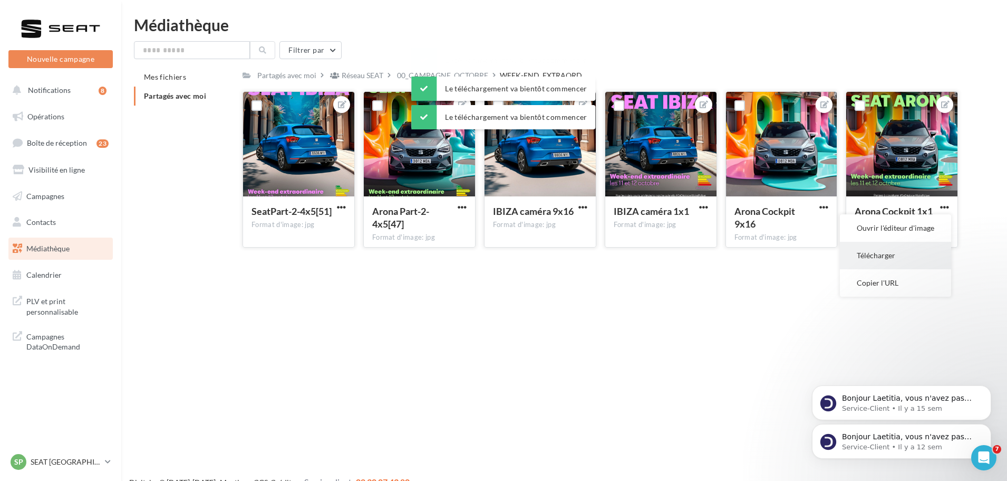
click at [889, 251] on button "Télécharger" at bounding box center [895, 255] width 111 height 27
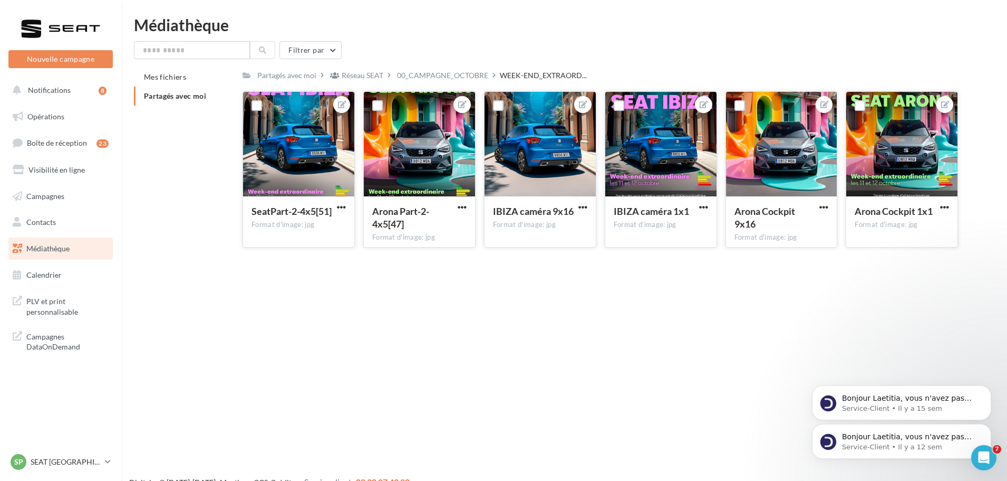
click at [641, 13] on html "Nouvelle campagne Nouvelle campagne Notifications 8 Opérations Boîte de récepti…" at bounding box center [503, 240] width 1007 height 481
click at [83, 466] on p "SEAT [GEOGRAPHIC_DATA]" at bounding box center [66, 461] width 70 height 11
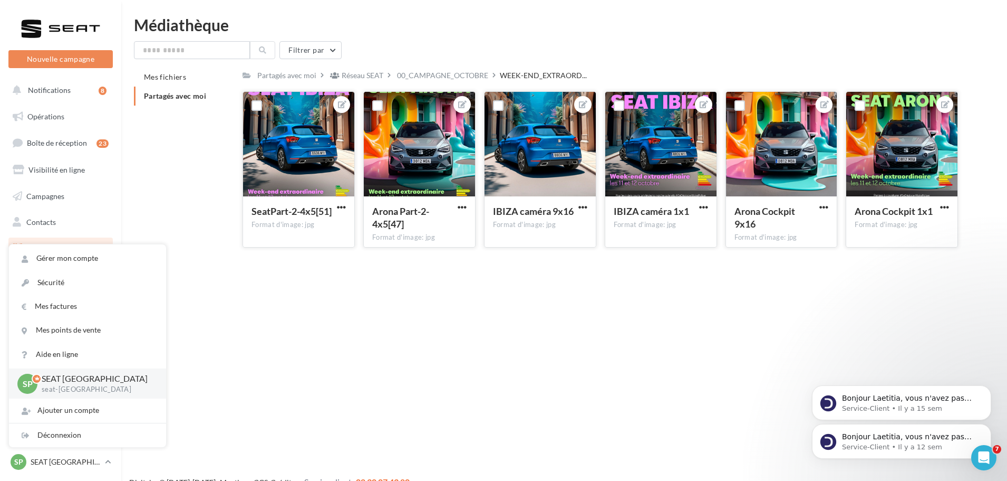
click at [260, 331] on div "Nouvelle campagne Nouvelle campagne Notifications 8 Opérations Boîte de récepti…" at bounding box center [503, 257] width 1007 height 481
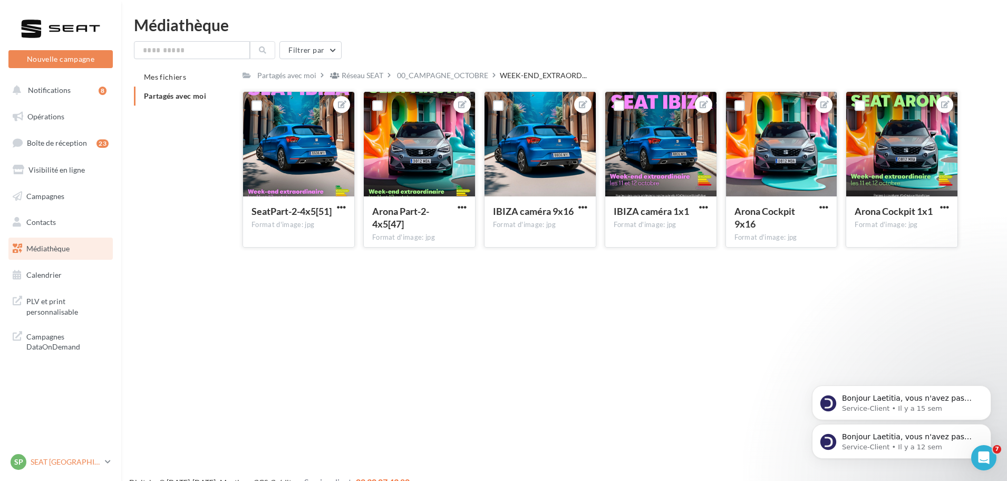
click at [101, 466] on link "SP SEAT [GEOGRAPHIC_DATA] seat-[GEOGRAPHIC_DATA]" at bounding box center [60, 462] width 104 height 20
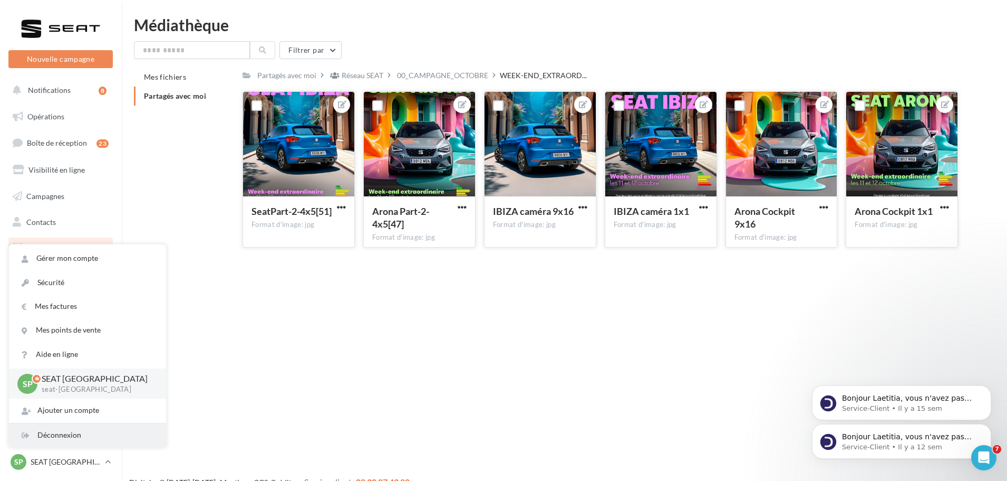
click at [60, 442] on div "Déconnexion" at bounding box center [87, 435] width 157 height 24
